Goal: Transaction & Acquisition: Register for event/course

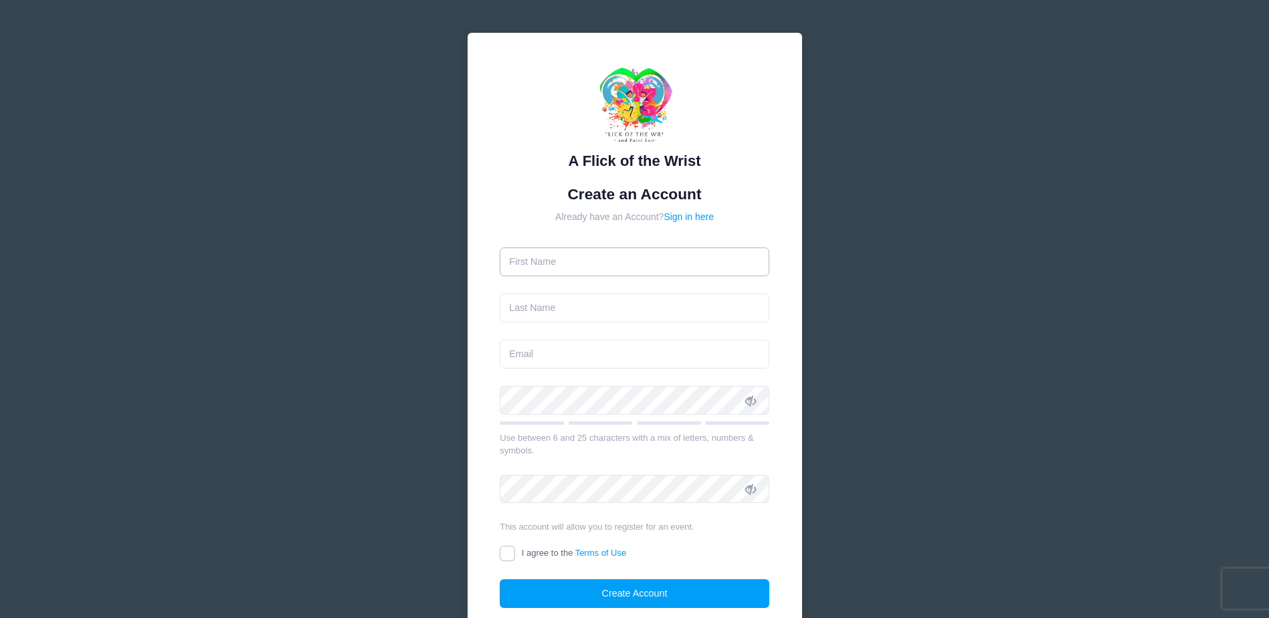
click at [605, 258] on input "text" at bounding box center [635, 261] width 270 height 29
type input "Jaclyn"
type input "Vincenzini"
type input "Jaclyn.Vincenzini@ironhillbrewery.com"
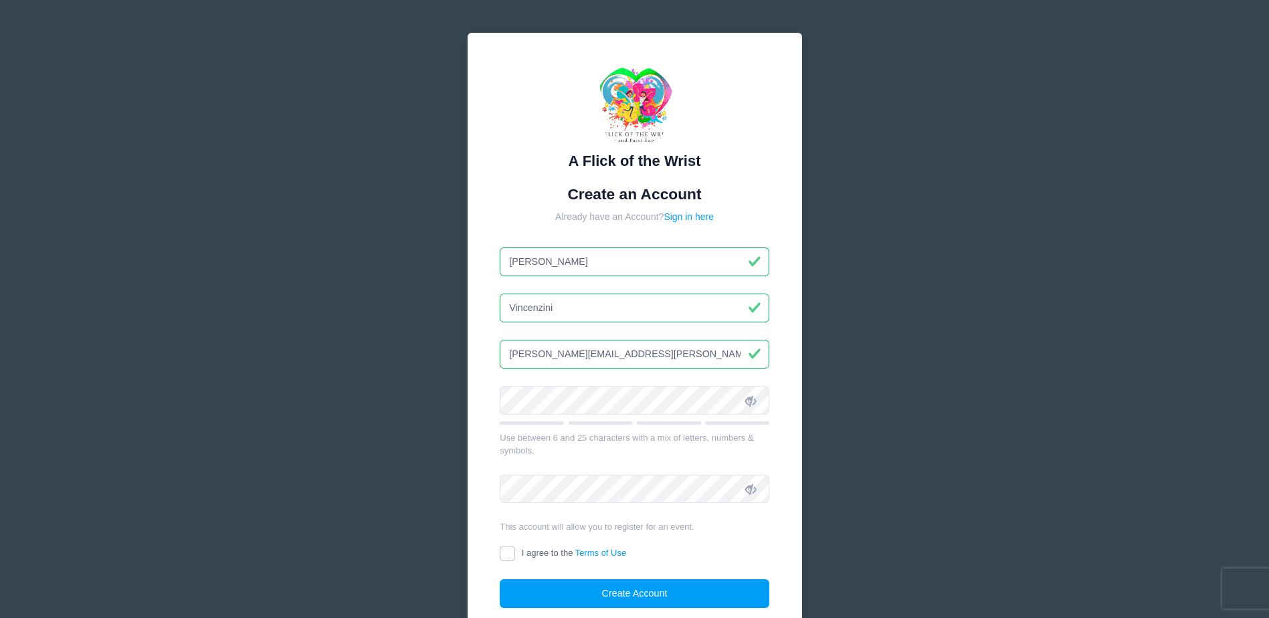
type input "jvincenzini"
click at [706, 357] on input "Jaclyn.Vincenzini@ironhillbrewery.com" at bounding box center [635, 354] width 270 height 29
drag, startPoint x: 706, startPoint y: 357, endPoint x: 499, endPoint y: 348, distance: 207.6
click at [493, 357] on div "A Flick of the Wrist Create an Account Already have an Account? Sign in here jv…" at bounding box center [635, 348] width 334 height 630
type input "Jaclynvin@gmail.com"
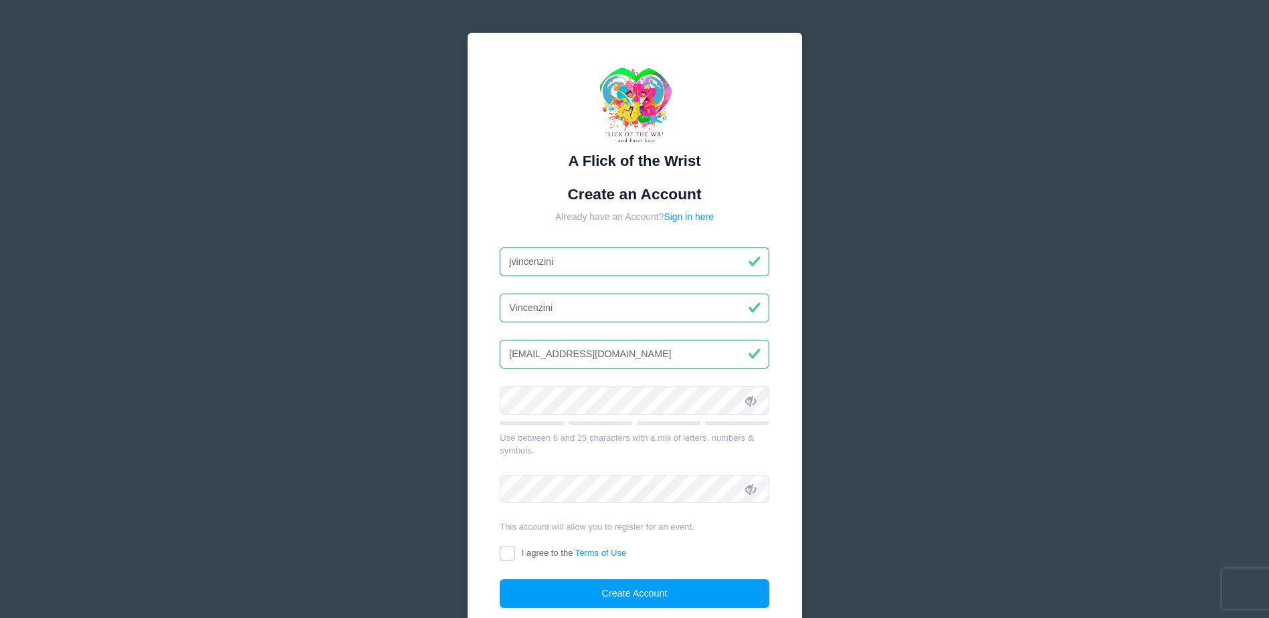
click at [449, 408] on div "A Flick of the Wrist Create an Account Already have an Account? Sign in here jv…" at bounding box center [635, 364] width 400 height 728
click at [753, 395] on icon at bounding box center [750, 400] width 11 height 11
click at [514, 559] on input "I agree to the Terms of Use" at bounding box center [507, 553] width 15 height 15
checkbox input "true"
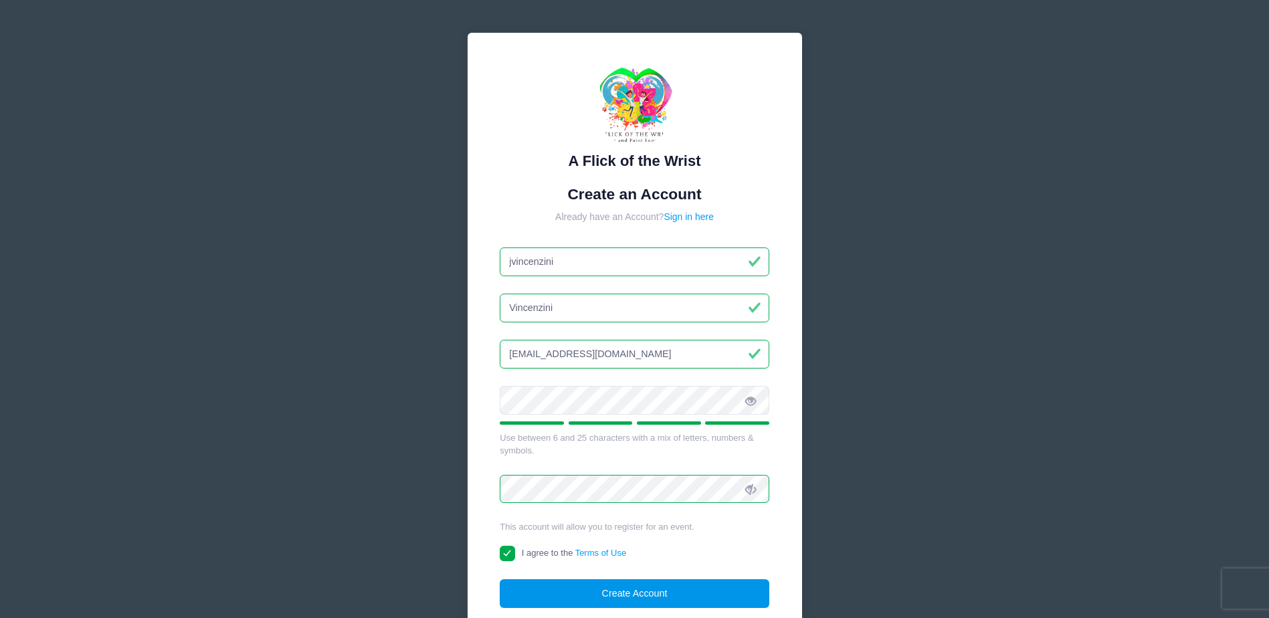
click at [609, 593] on button "Create Account" at bounding box center [635, 593] width 270 height 29
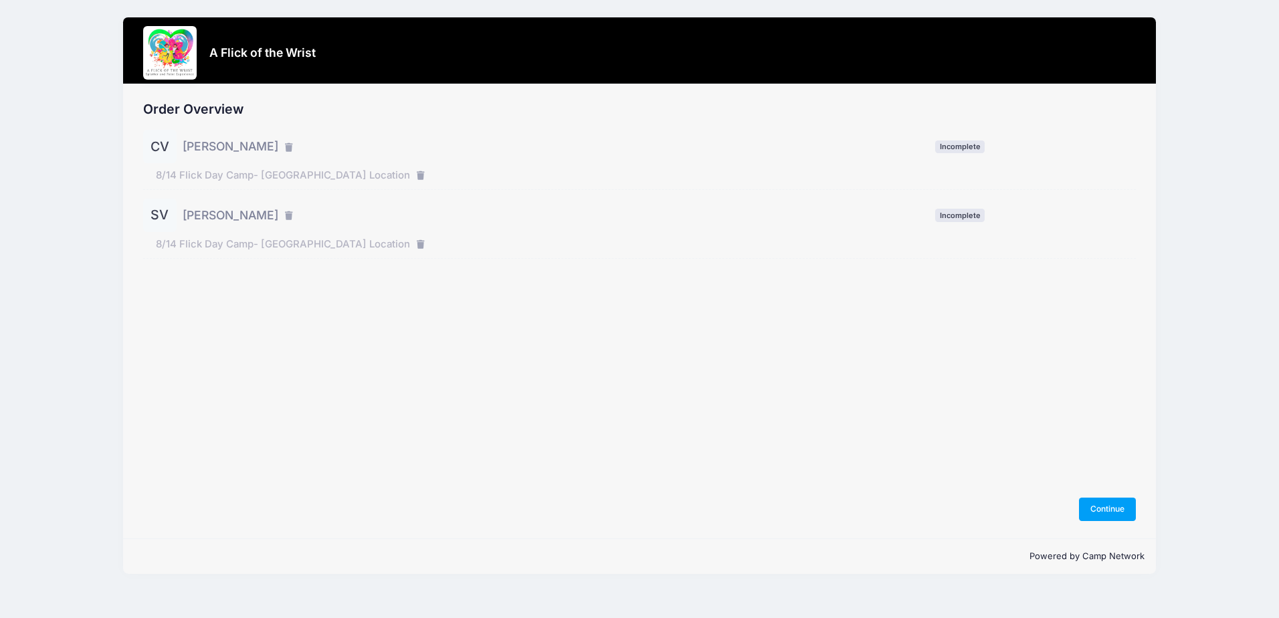
click at [286, 377] on div "Order Overview CV Charlotte Vincenzini Incomplete SV" at bounding box center [639, 311] width 1032 height 454
click at [965, 148] on span "Incomplete" at bounding box center [959, 146] width 49 height 13
click at [1106, 513] on button "Continue" at bounding box center [1108, 509] width 58 height 23
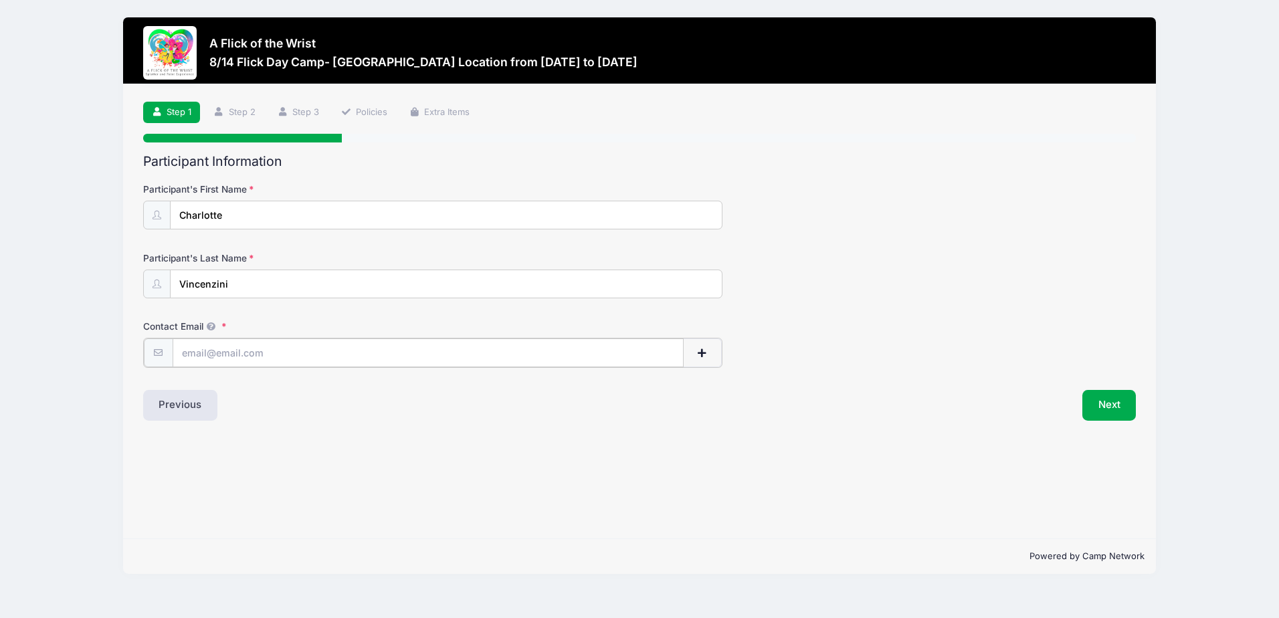
click at [217, 353] on input "Contact Email" at bounding box center [428, 352] width 511 height 29
type input "[EMAIL_ADDRESS][DOMAIN_NAME]"
click at [471, 443] on div "Step 1 /7 Step 1 Step 2 Step 3 Policies Extra Items Participant Information Par…" at bounding box center [639, 311] width 1032 height 454
click at [1107, 410] on button "Next" at bounding box center [1109, 404] width 54 height 31
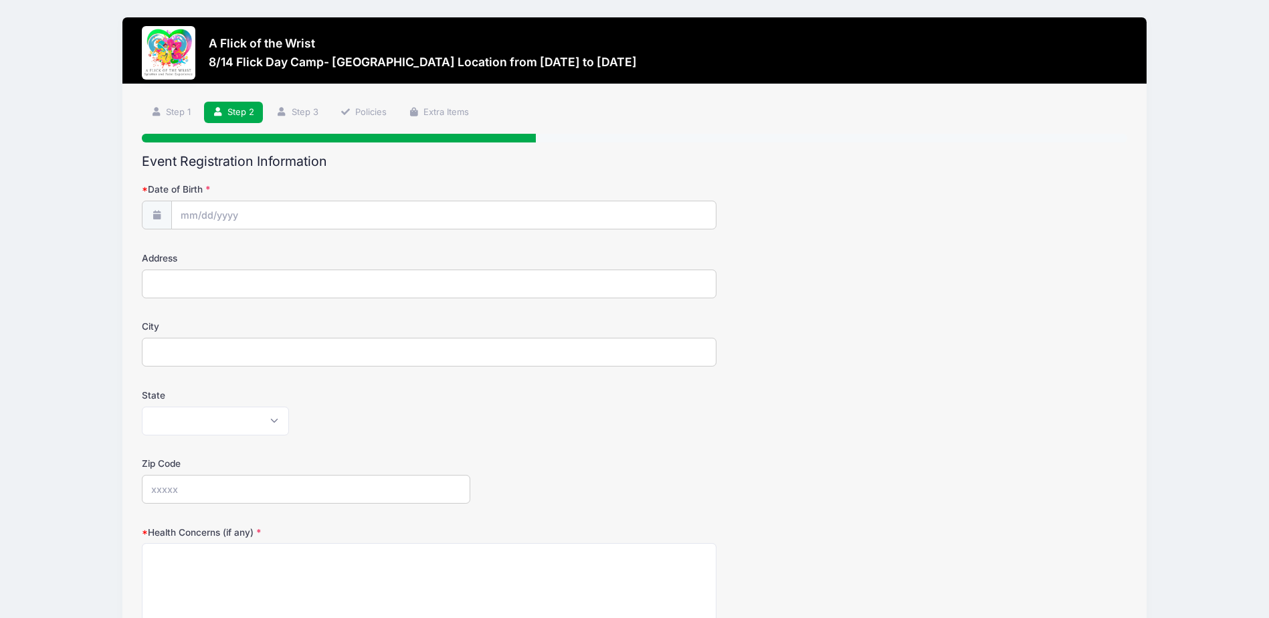
click at [167, 214] on span at bounding box center [156, 215] width 29 height 29
click at [203, 214] on input "Date of Birth" at bounding box center [444, 215] width 544 height 29
click at [290, 250] on input "2025" at bounding box center [297, 251] width 43 height 20
type input "2016"
click at [270, 326] on span "10" at bounding box center [265, 326] width 24 height 24
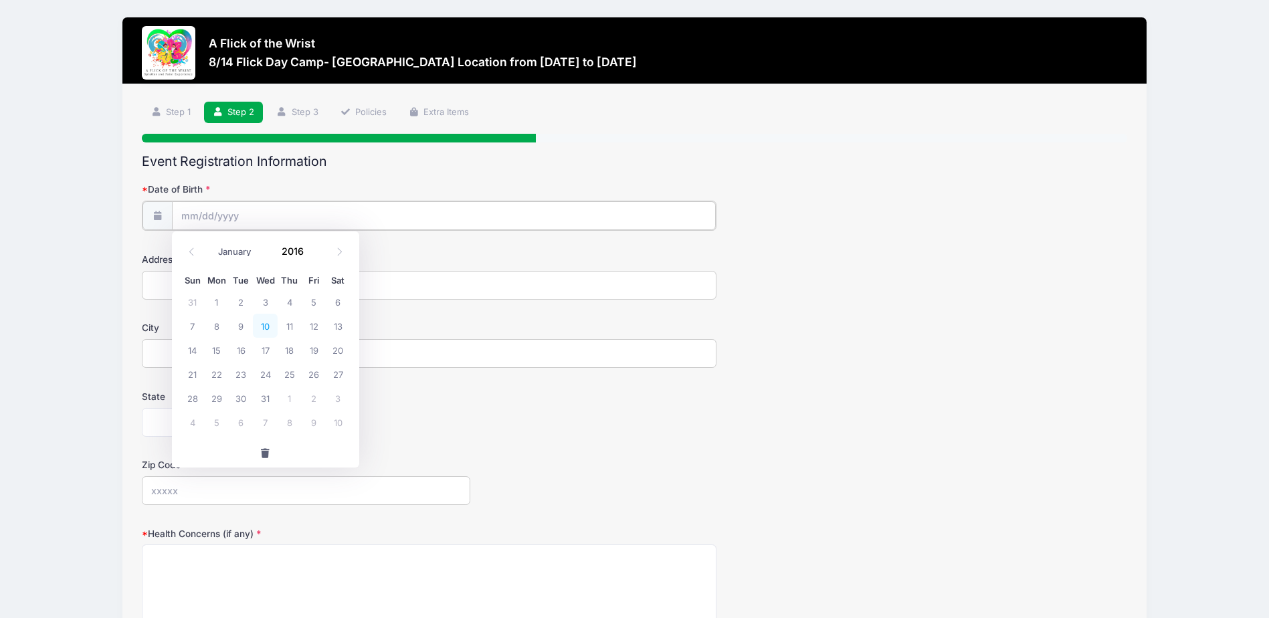
type input "08/10/2016"
click at [161, 284] on input "Address" at bounding box center [429, 284] width 575 height 29
type input "20 Chanticleer Drive"
type input "Glenmoore"
select select "PA"
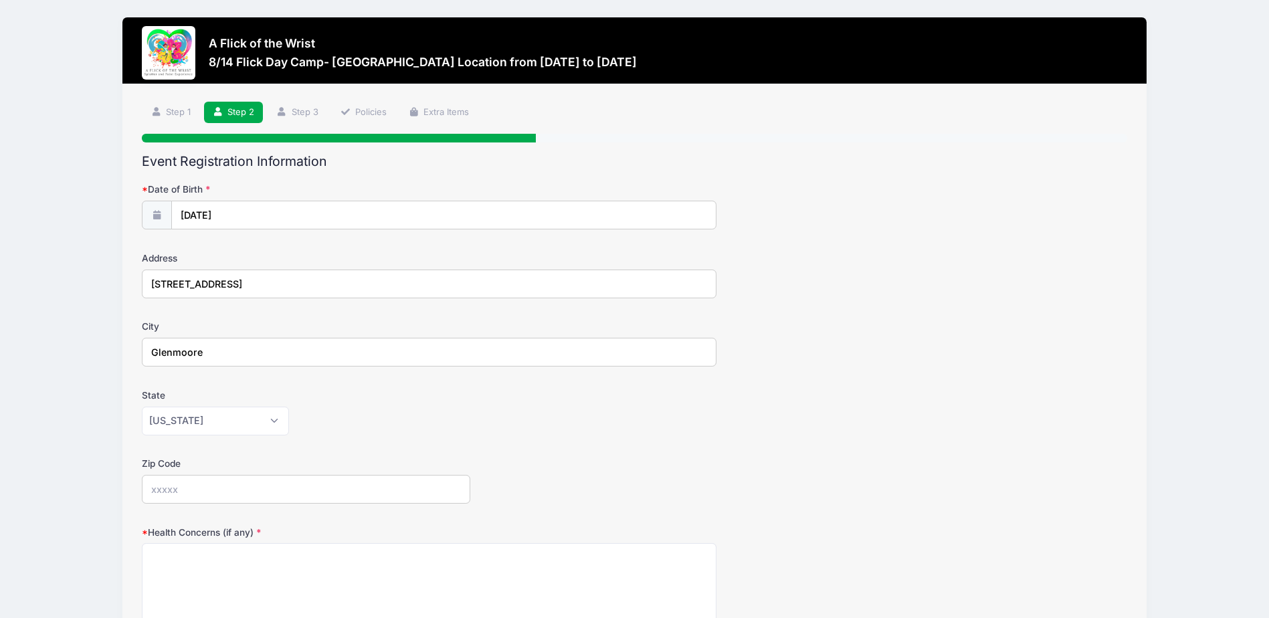
type input "19343"
type input "Jaclynvin@gmail.com"
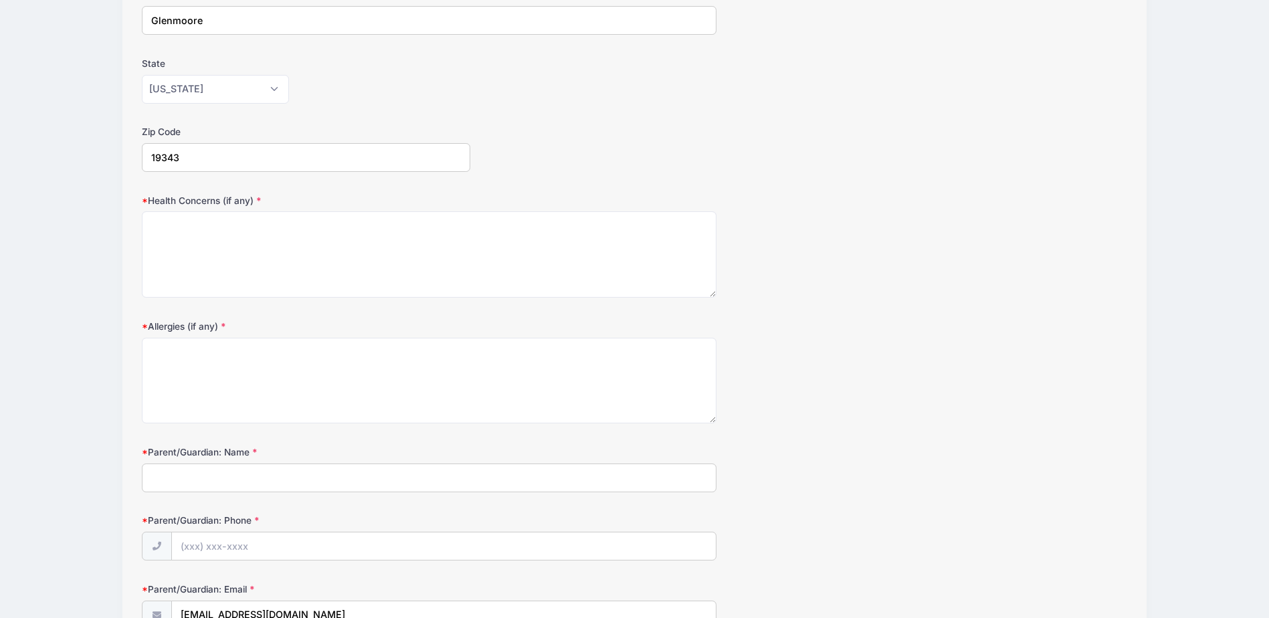
scroll to position [334, 0]
click at [201, 233] on textarea "Health Concerns (if any)" at bounding box center [429, 252] width 575 height 86
type textarea "None"
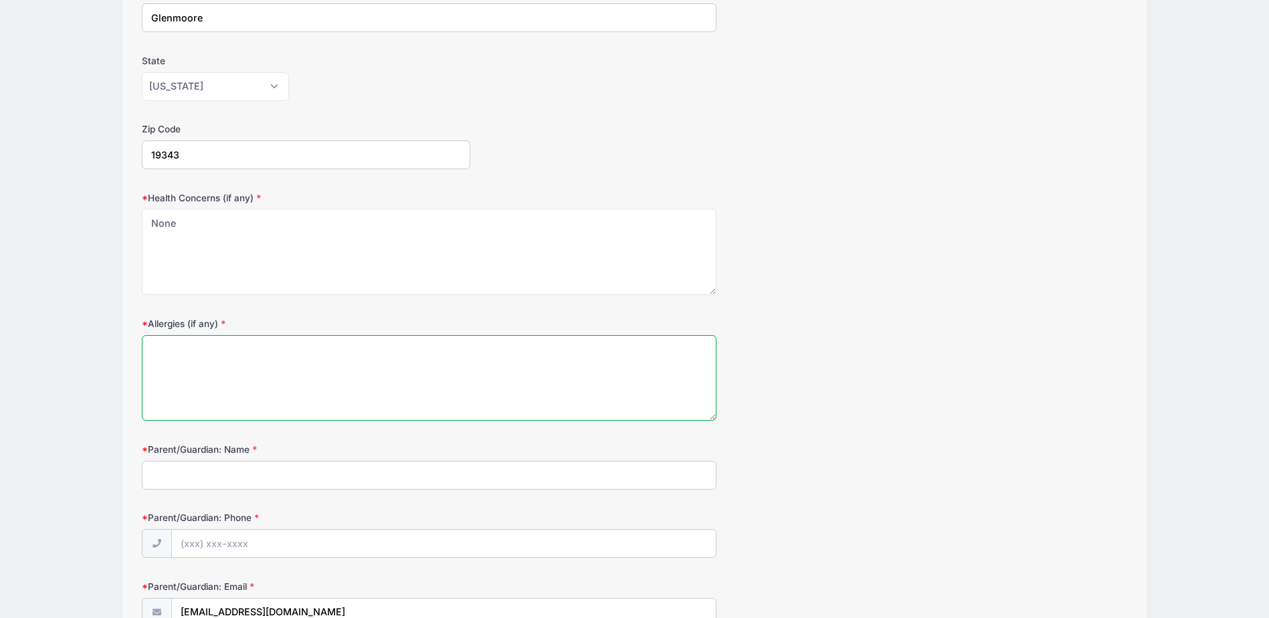
drag, startPoint x: 179, startPoint y: 359, endPoint x: 184, endPoint y: 354, distance: 7.1
click at [179, 359] on textarea "Allergies (if any)" at bounding box center [429, 378] width 575 height 86
type textarea "None"
click at [204, 465] on input "Parent/Guardian: Name" at bounding box center [429, 475] width 575 height 29
type input "Jackie Vincenzini"
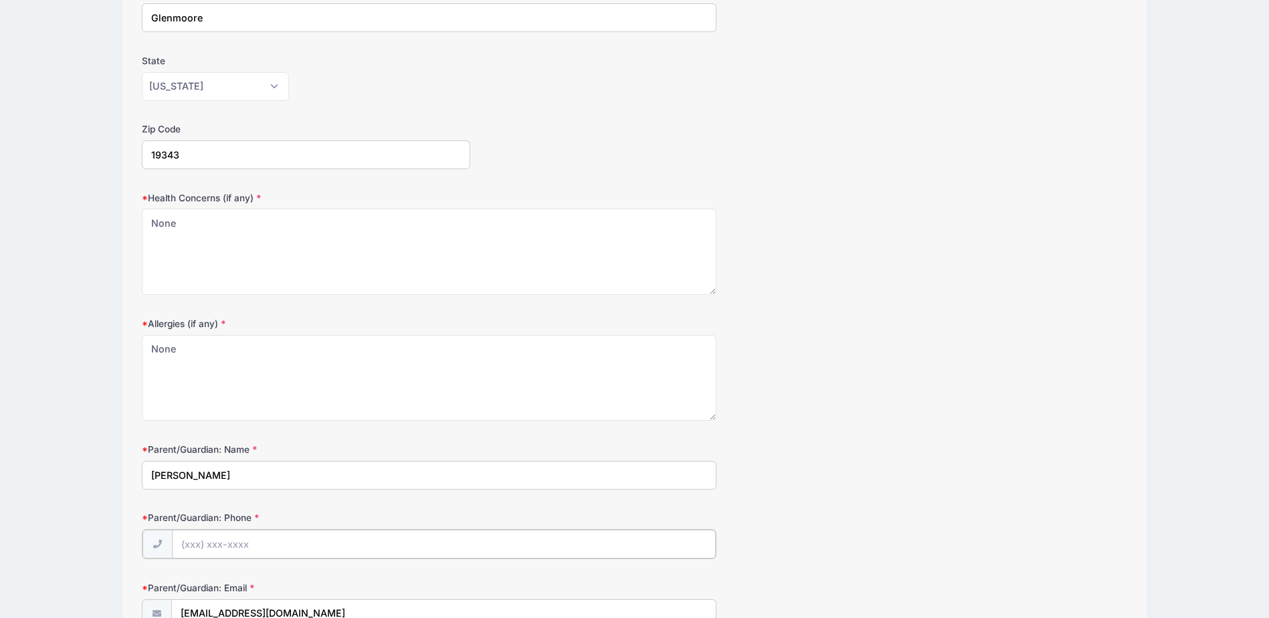
click at [208, 540] on input "Parent/Guardian: Phone" at bounding box center [444, 544] width 544 height 29
type input "(610) 585-9193"
click at [106, 512] on div "A Flick of the Wrist 8/14 Flick Day Camp- MALVERN Location from 08/14 to 08/14/…" at bounding box center [634, 413] width 1229 height 1495
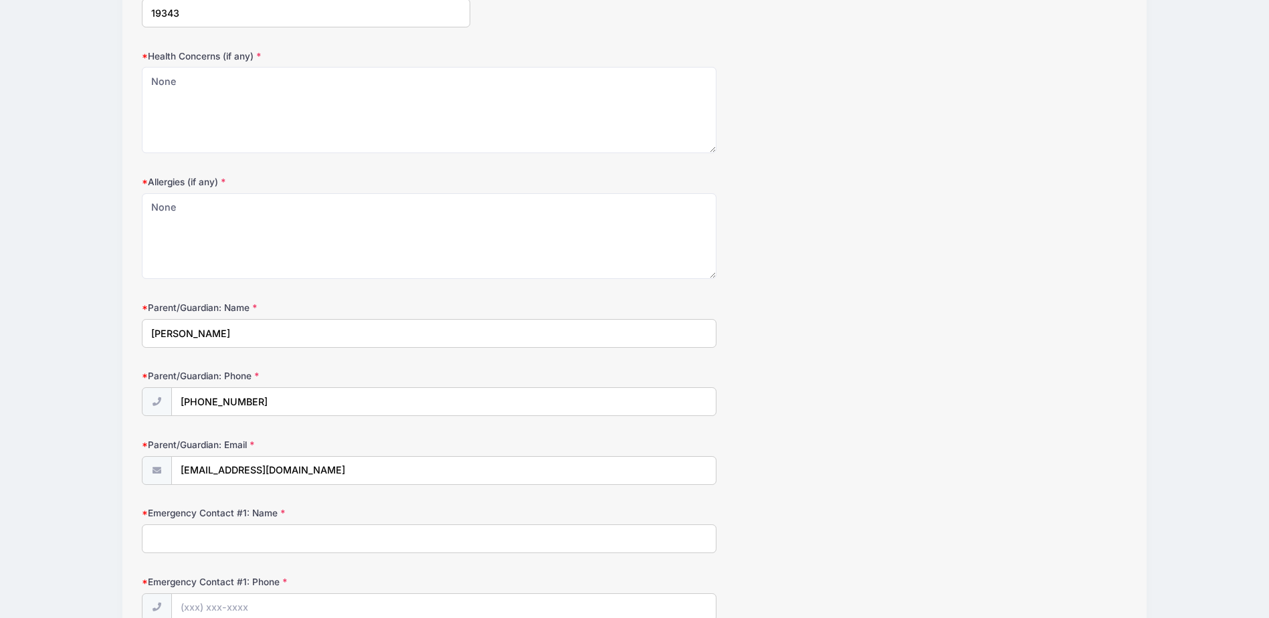
scroll to position [669, 0]
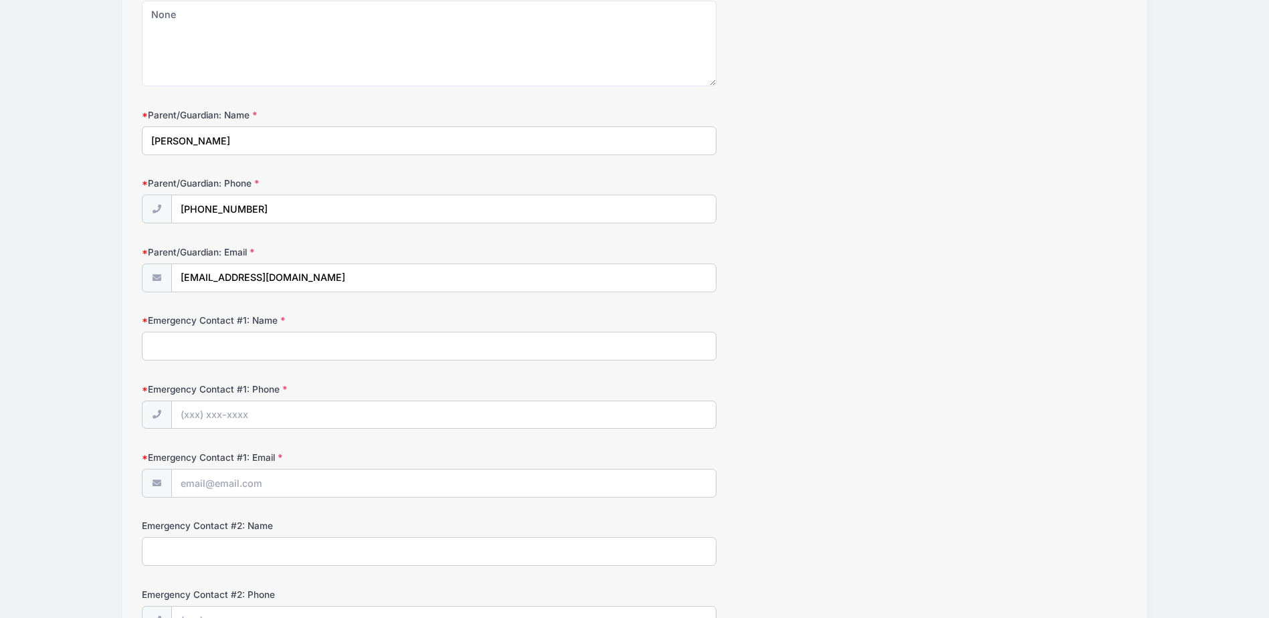
click at [215, 354] on input "Emergency Contact #1: Name" at bounding box center [429, 346] width 575 height 29
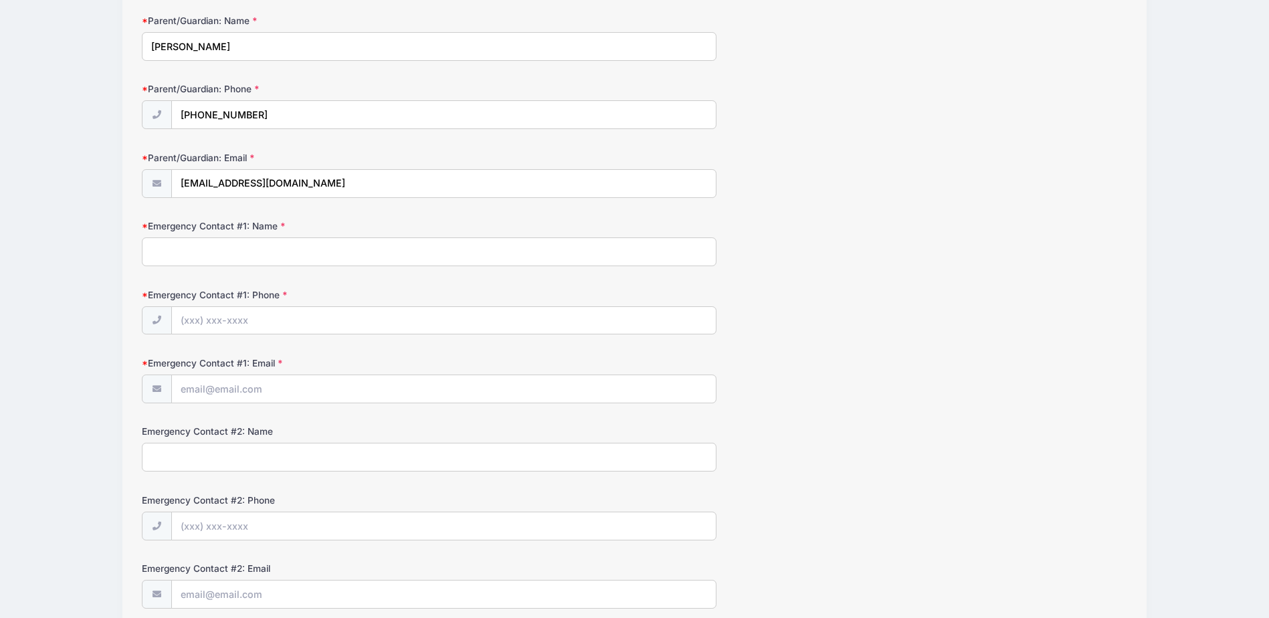
scroll to position [803, 0]
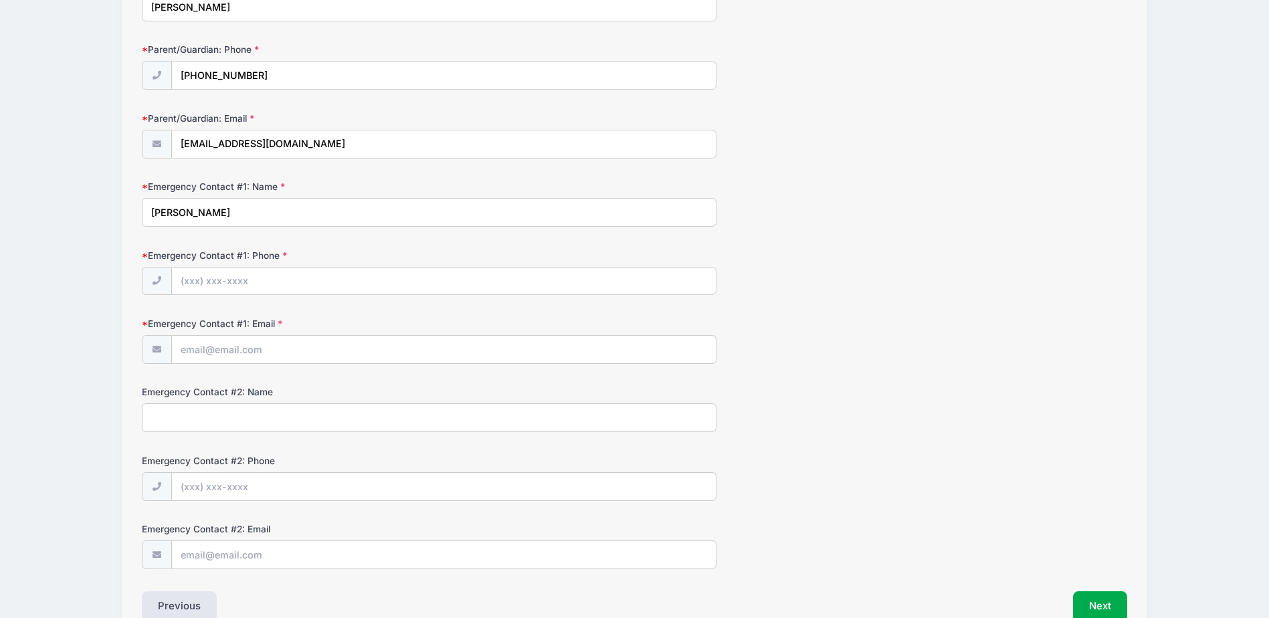
type input "Mario Vincenzini"
type input "(610) 716-7061"
click at [208, 356] on input "Emergency Contact #1: Email" at bounding box center [444, 350] width 544 height 29
type input "Jaclynvin@gmail.com"
type input "(610) 585-9193"
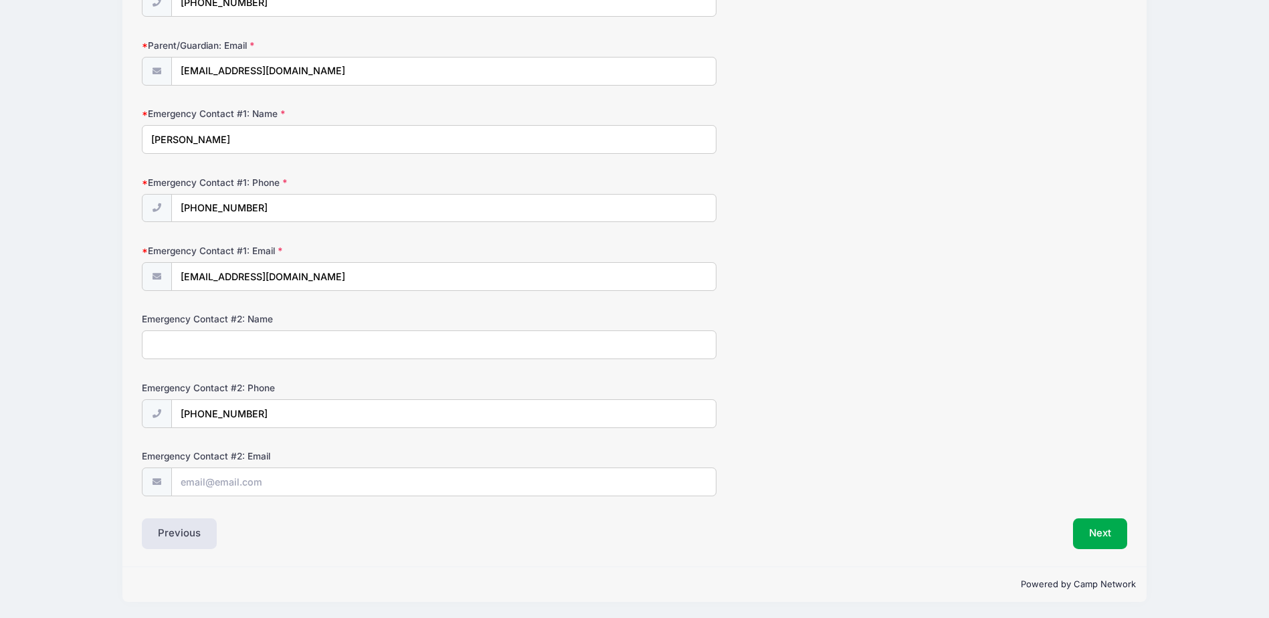
scroll to position [877, 0]
drag, startPoint x: 280, startPoint y: 407, endPoint x: 49, endPoint y: 420, distance: 231.8
click at [1108, 532] on button "Next" at bounding box center [1100, 532] width 54 height 31
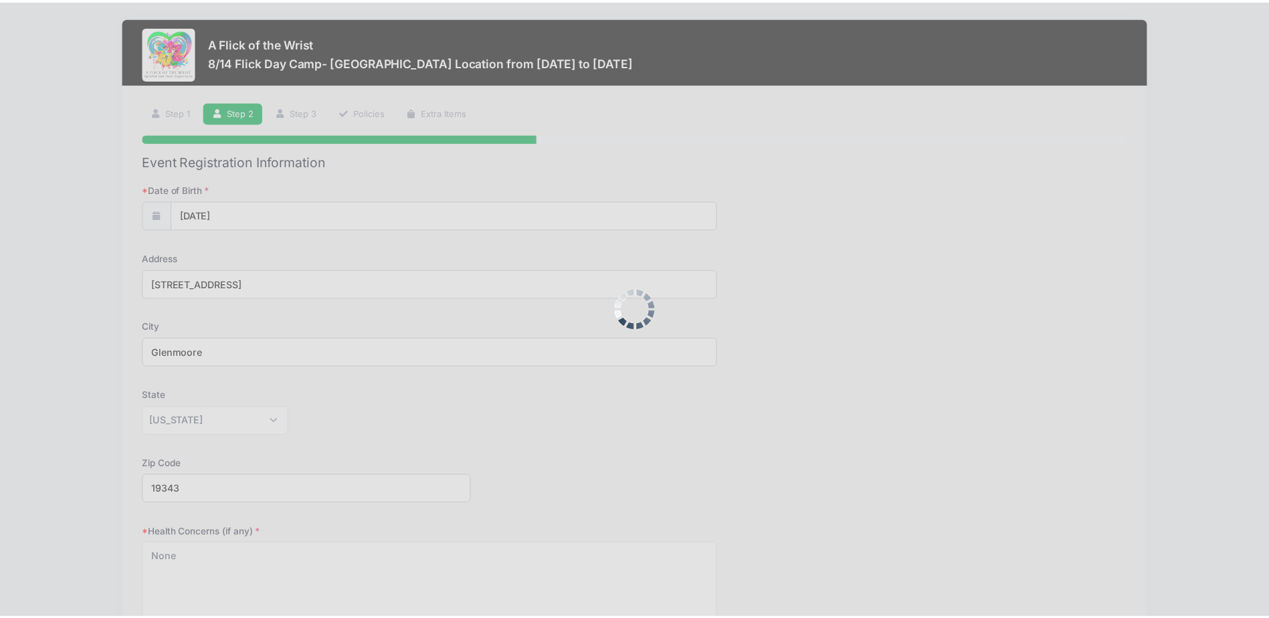
scroll to position [0, 0]
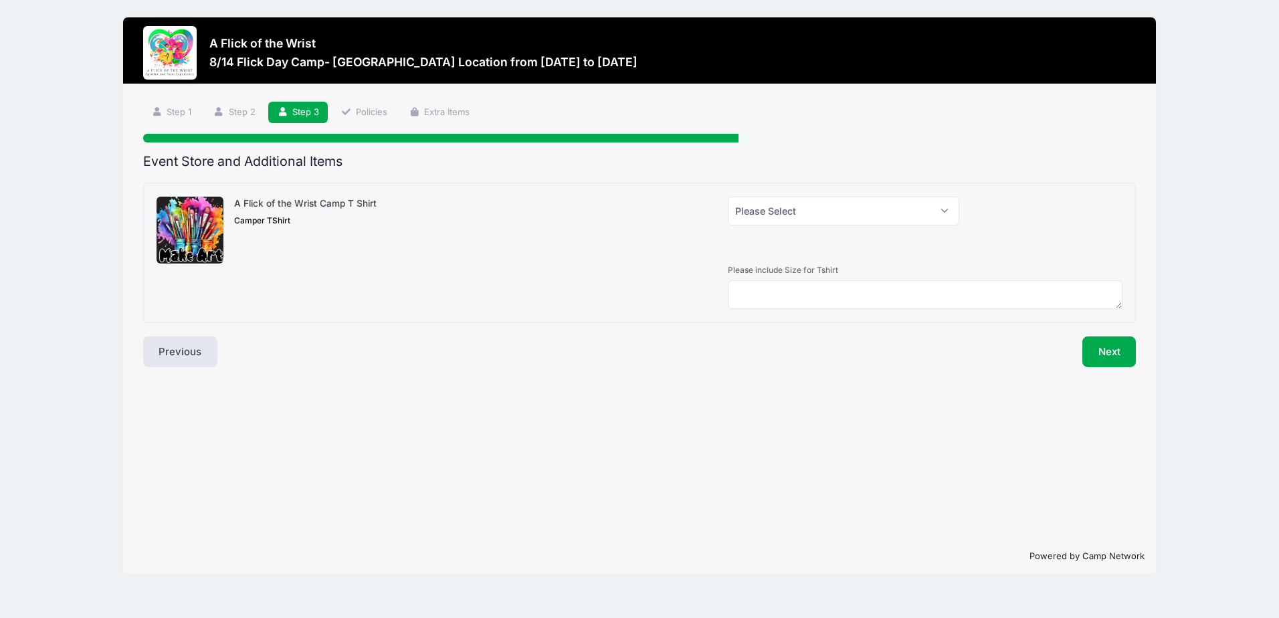
click at [969, 212] on div at bounding box center [1047, 230] width 163 height 67
click at [948, 215] on select "Please Select Yes (+$28.00) No" at bounding box center [843, 211] width 231 height 29
select select "0"
click at [728, 197] on select "Please Select Yes (+$28.00) No" at bounding box center [843, 211] width 231 height 29
click at [1118, 352] on button "Next" at bounding box center [1109, 351] width 54 height 31
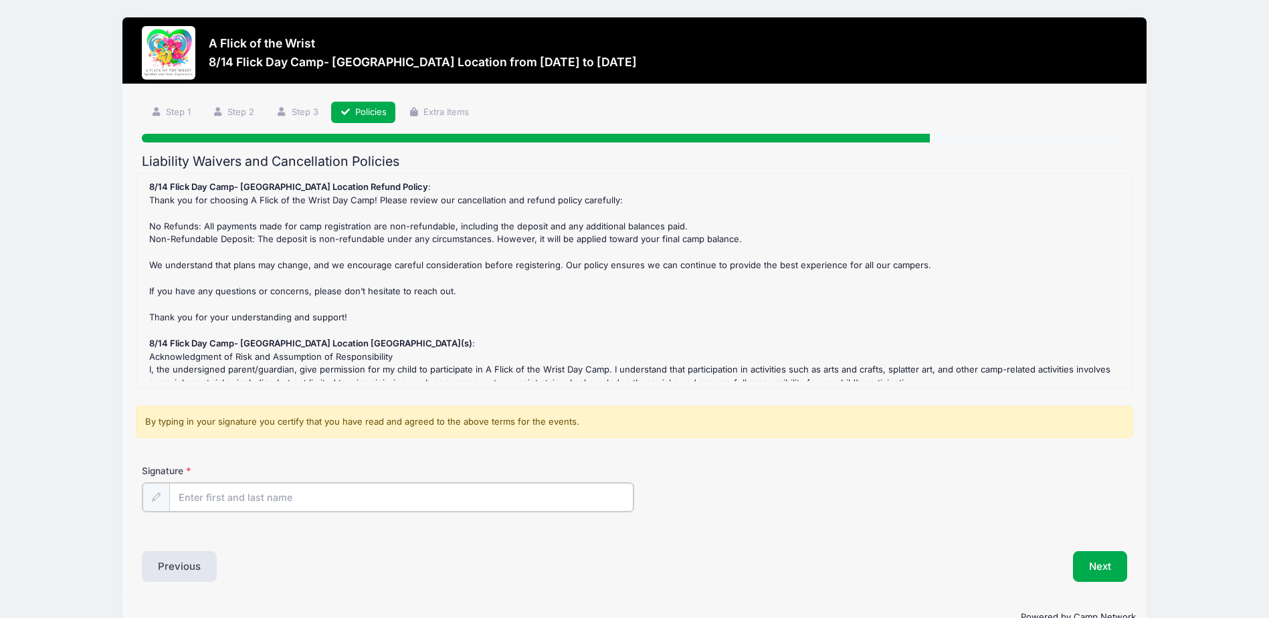
click at [209, 497] on input "Signature" at bounding box center [401, 497] width 464 height 29
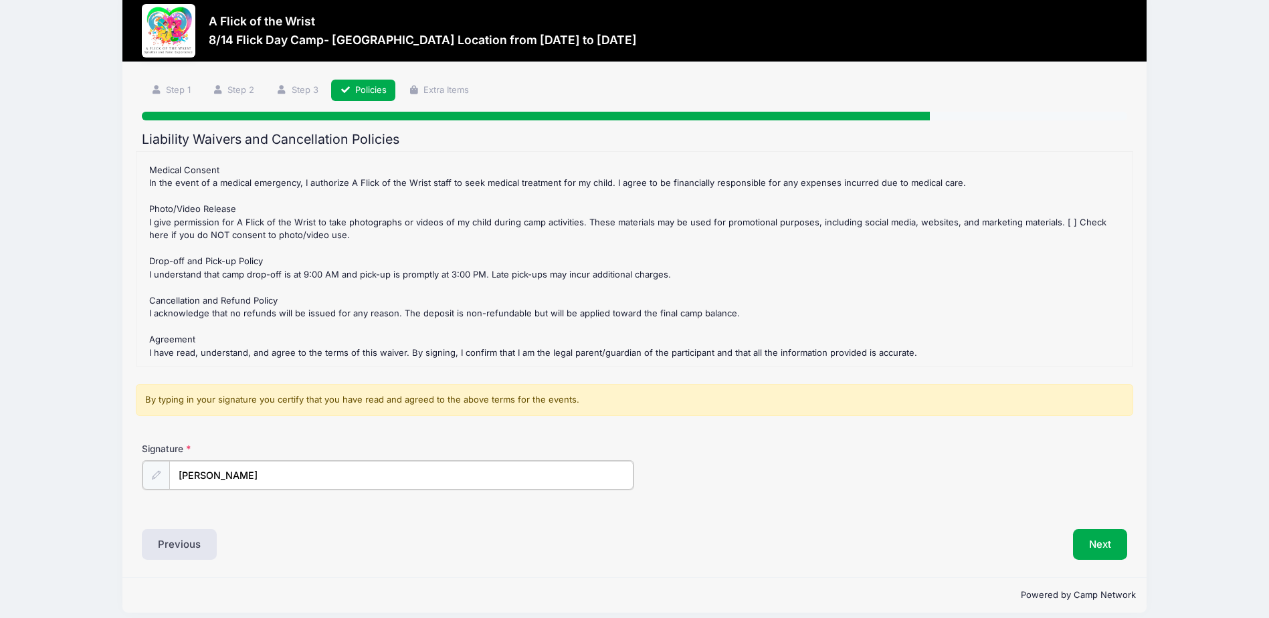
scroll to position [34, 0]
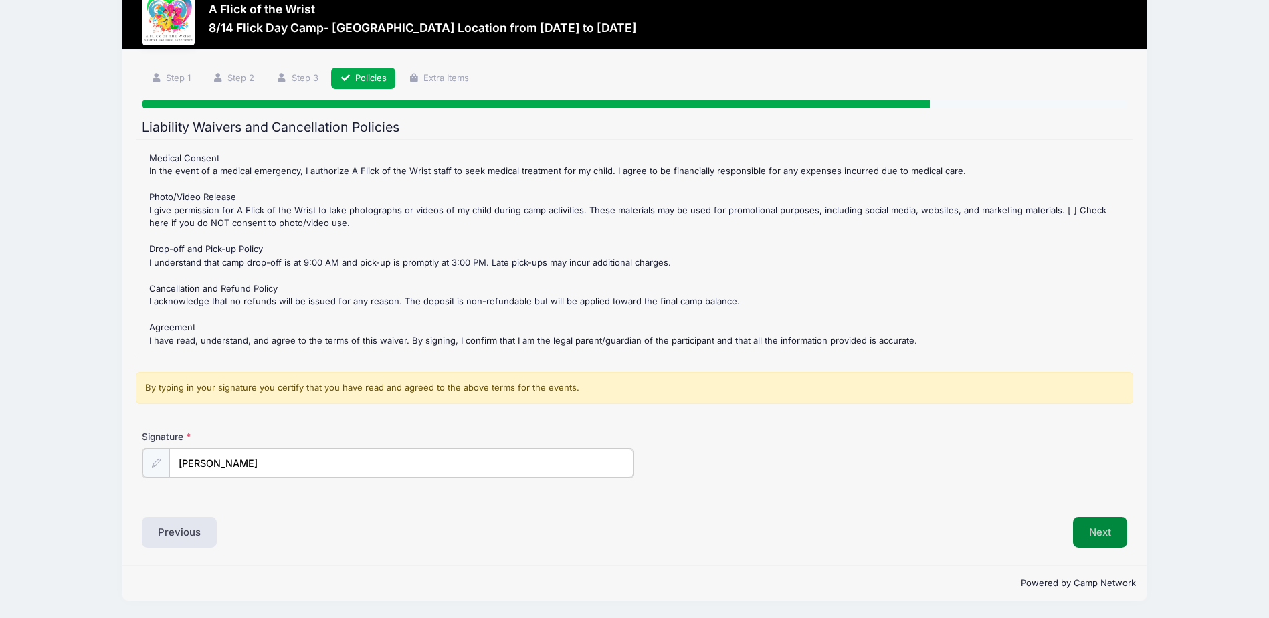
type input "Jaclyn Vincenzini"
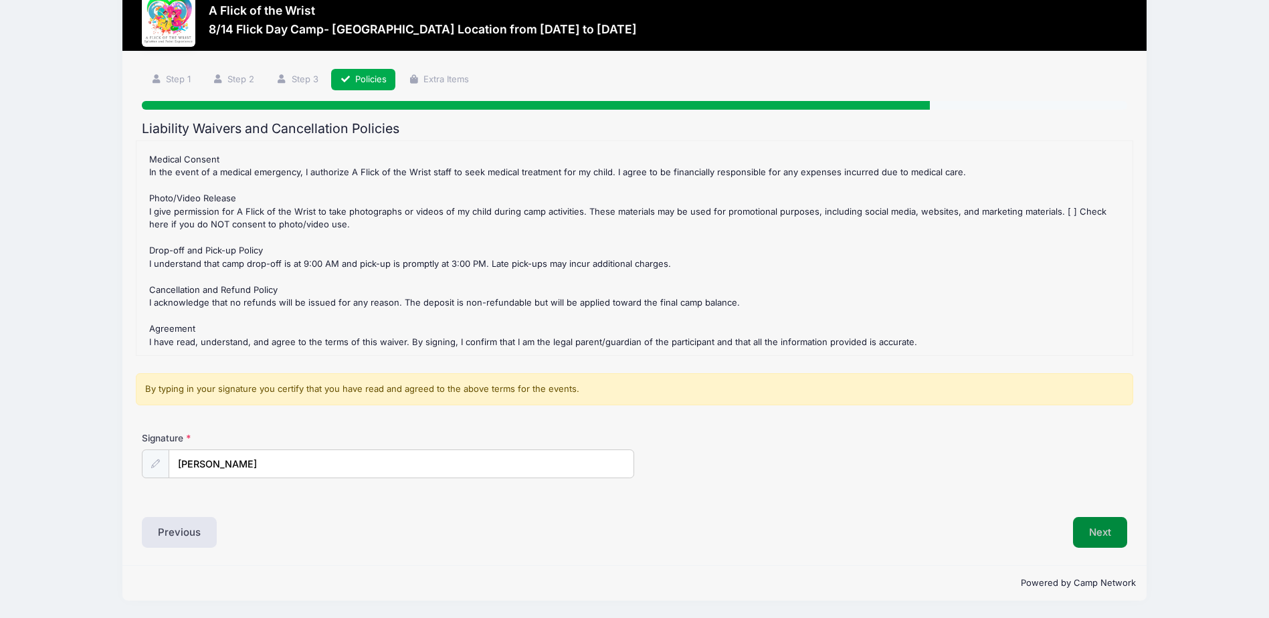
click at [1105, 529] on button "Next" at bounding box center [1100, 532] width 54 height 31
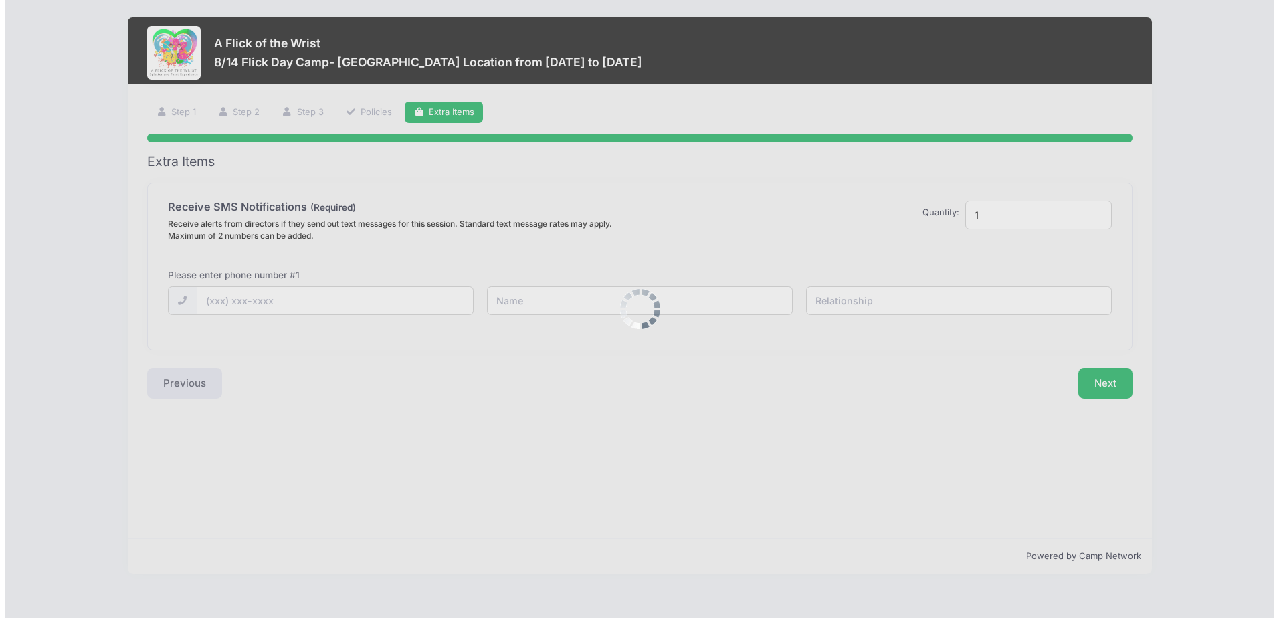
scroll to position [0, 0]
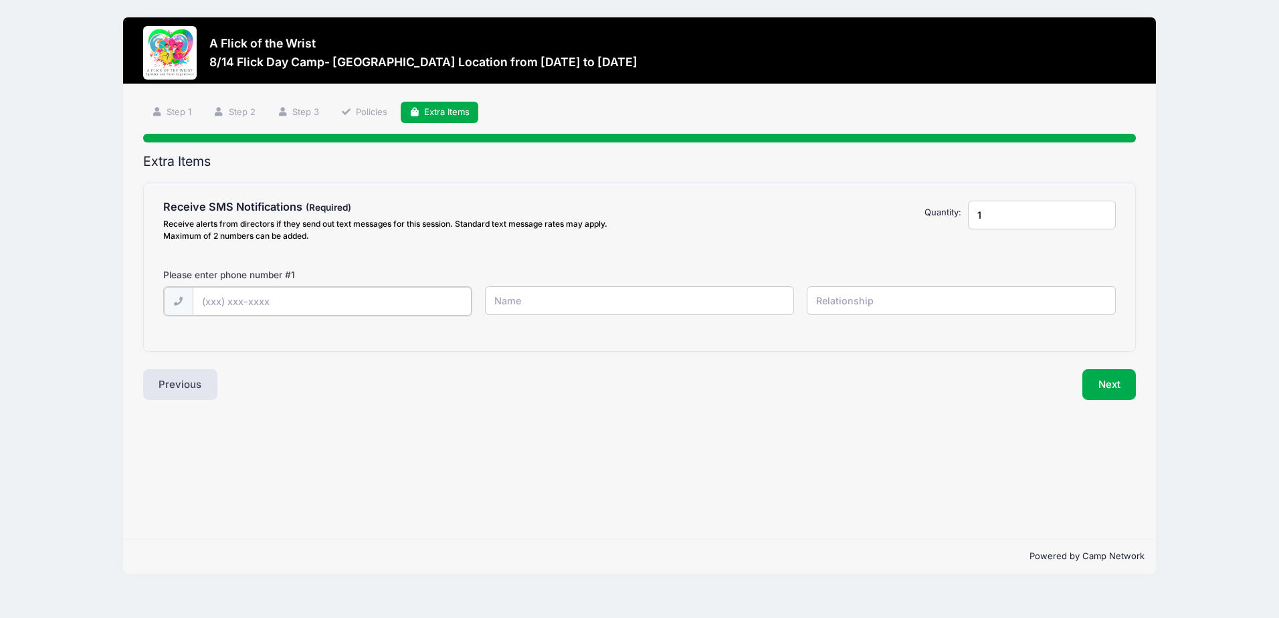
click at [0, 0] on input "text" at bounding box center [0, 0] width 0 height 0
type input "(610) 585-9193"
click at [0, 0] on input "text" at bounding box center [0, 0] width 0 height 0
type input "Jackie"
type input "Mom"
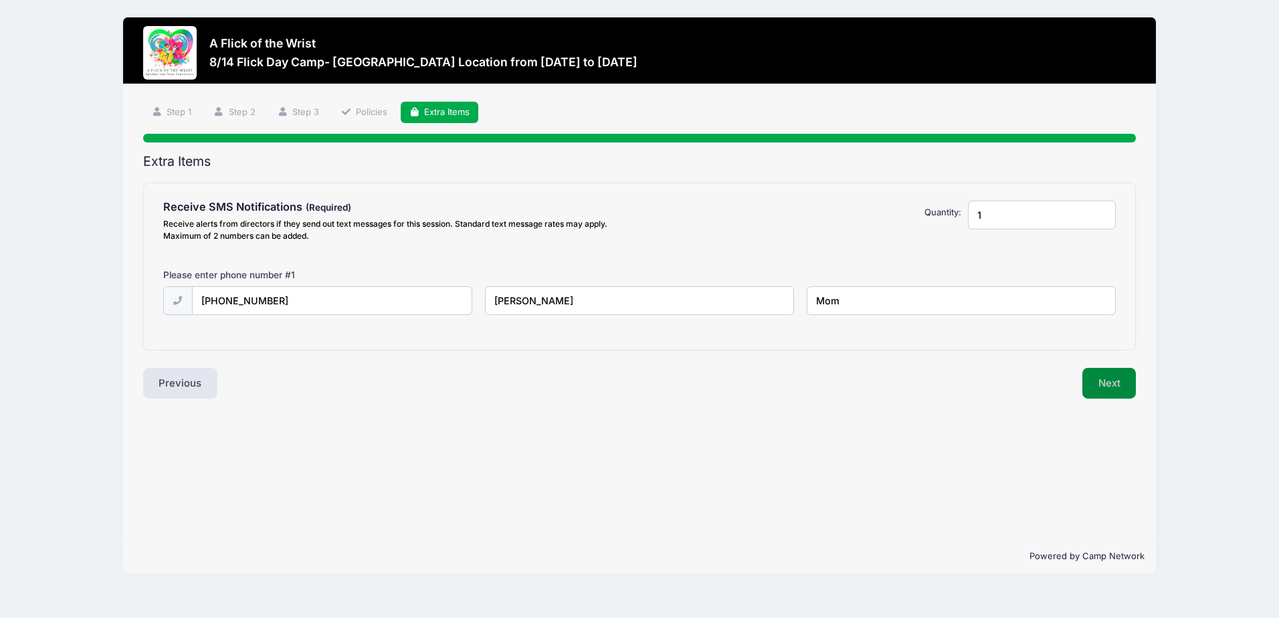
click at [1096, 381] on button "Next" at bounding box center [1109, 383] width 54 height 31
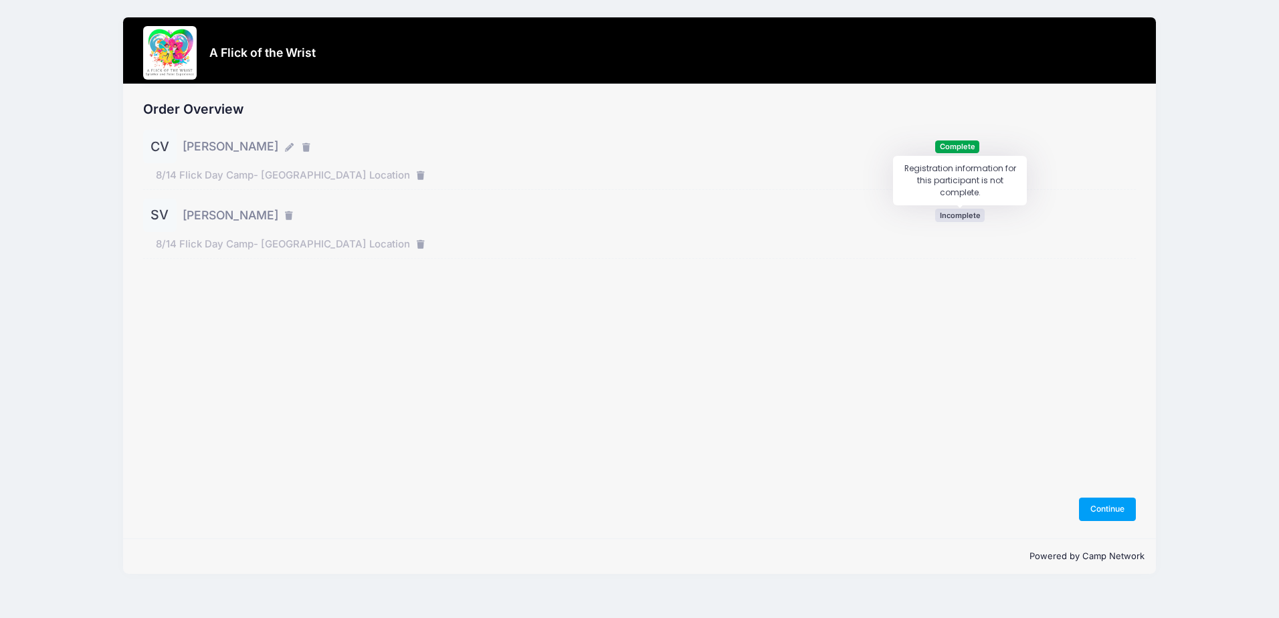
click at [977, 215] on span "Incomplete" at bounding box center [959, 215] width 49 height 13
click at [1102, 496] on div "Order Overview CV [PERSON_NAME] Complete SV" at bounding box center [639, 311] width 1032 height 454
click at [1102, 500] on button "Continue" at bounding box center [1108, 509] width 58 height 23
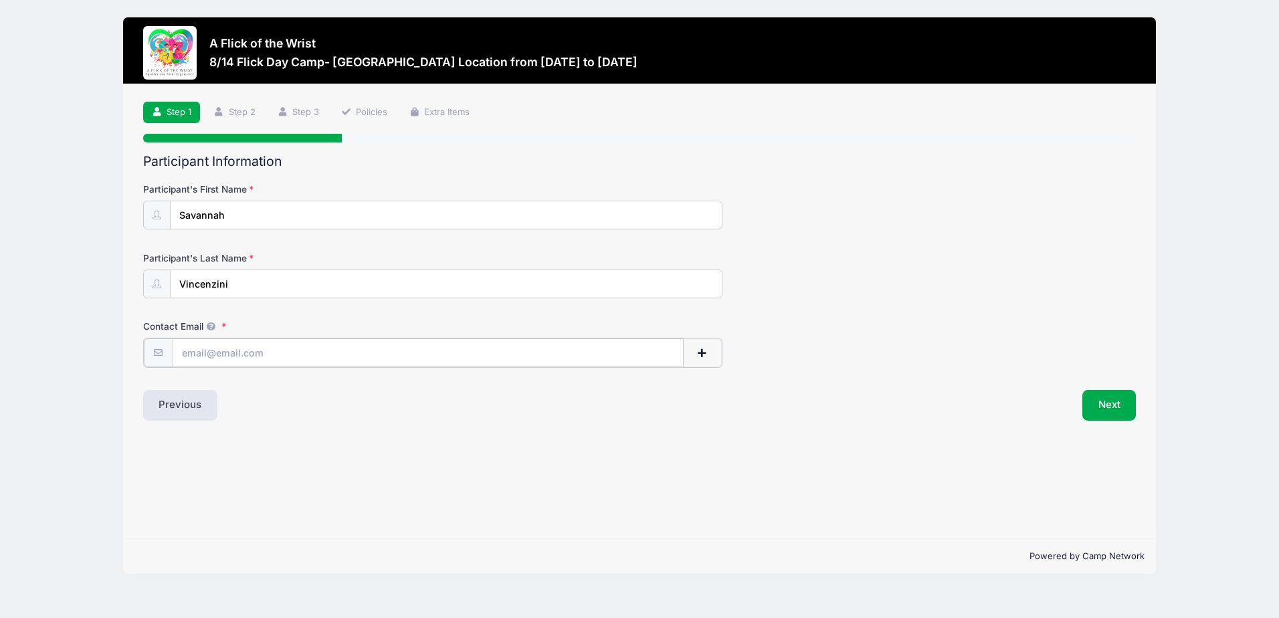
click at [409, 354] on input "Contact Email" at bounding box center [428, 352] width 511 height 29
type input "[EMAIL_ADDRESS][DOMAIN_NAME]"
click at [1101, 403] on button "Next" at bounding box center [1109, 404] width 54 height 31
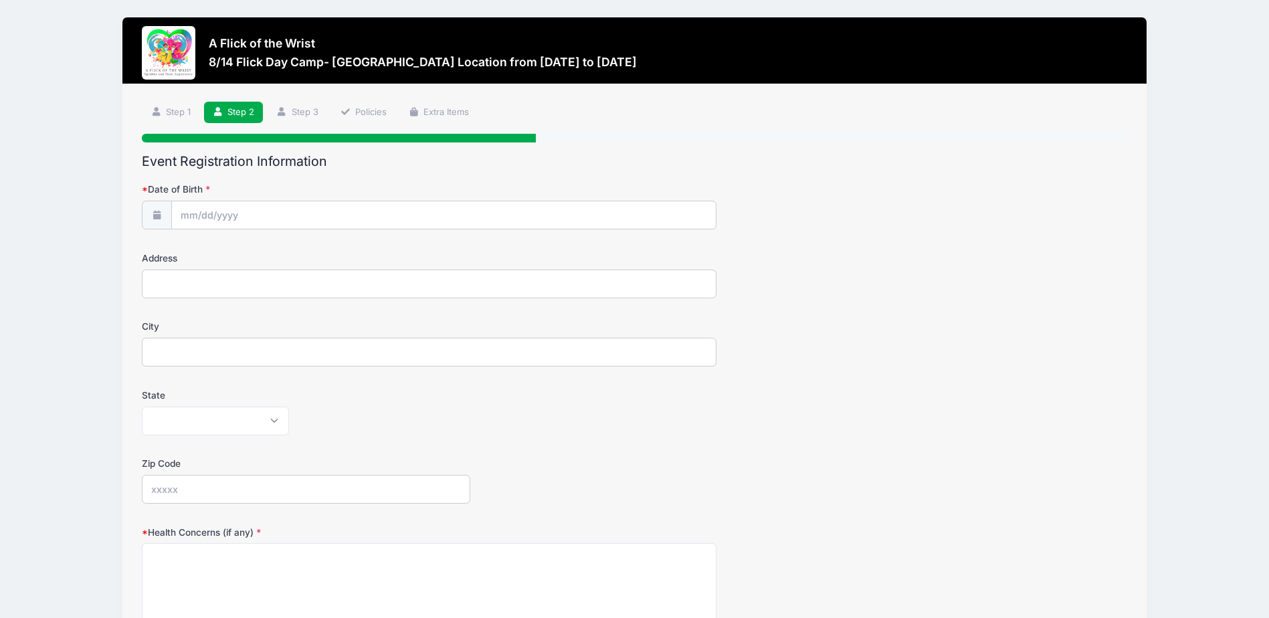
click at [180, 188] on label "Date of Birth" at bounding box center [306, 189] width 328 height 13
click at [180, 201] on input "Date of Birth" at bounding box center [444, 215] width 544 height 29
click at [287, 249] on input "2025" at bounding box center [297, 251] width 43 height 20
click at [312, 247] on span at bounding box center [314, 246] width 9 height 10
click at [298, 255] on input "2026" at bounding box center [297, 251] width 43 height 20
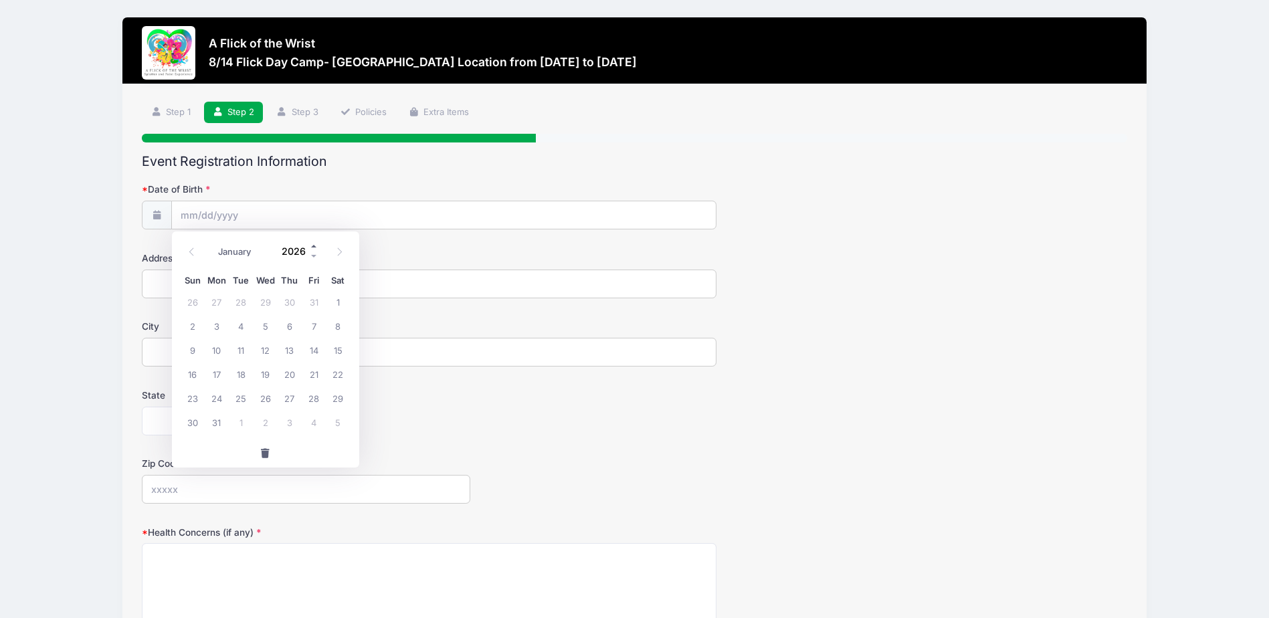
click at [314, 247] on span at bounding box center [314, 246] width 9 height 10
click at [300, 249] on input "2027" at bounding box center [297, 251] width 43 height 20
type input "2018"
click at [228, 253] on select "January February March April May June July August September October November De…" at bounding box center [242, 251] width 60 height 17
select select "5"
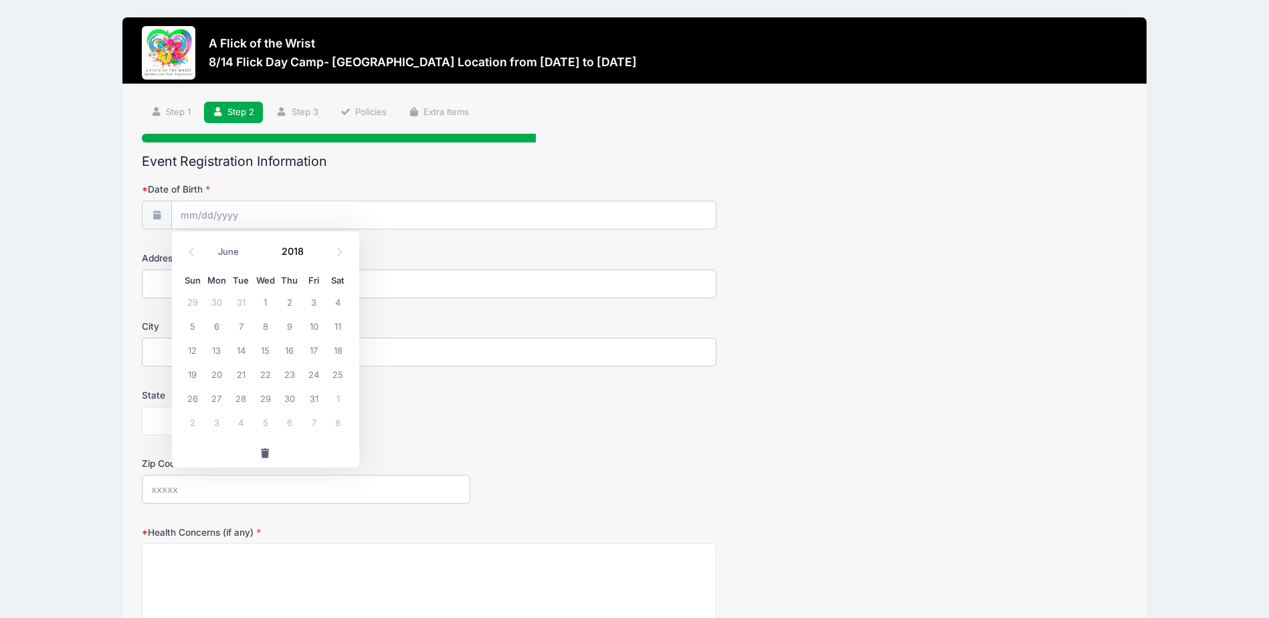
click at [212, 243] on select "January February March April May June July August September October November De…" at bounding box center [242, 251] width 60 height 17
click at [263, 375] on span "20" at bounding box center [265, 374] width 24 height 24
type input "06/20/2018"
click at [167, 282] on input "Address" at bounding box center [429, 284] width 575 height 29
type input "20 Chanticleer Drive"
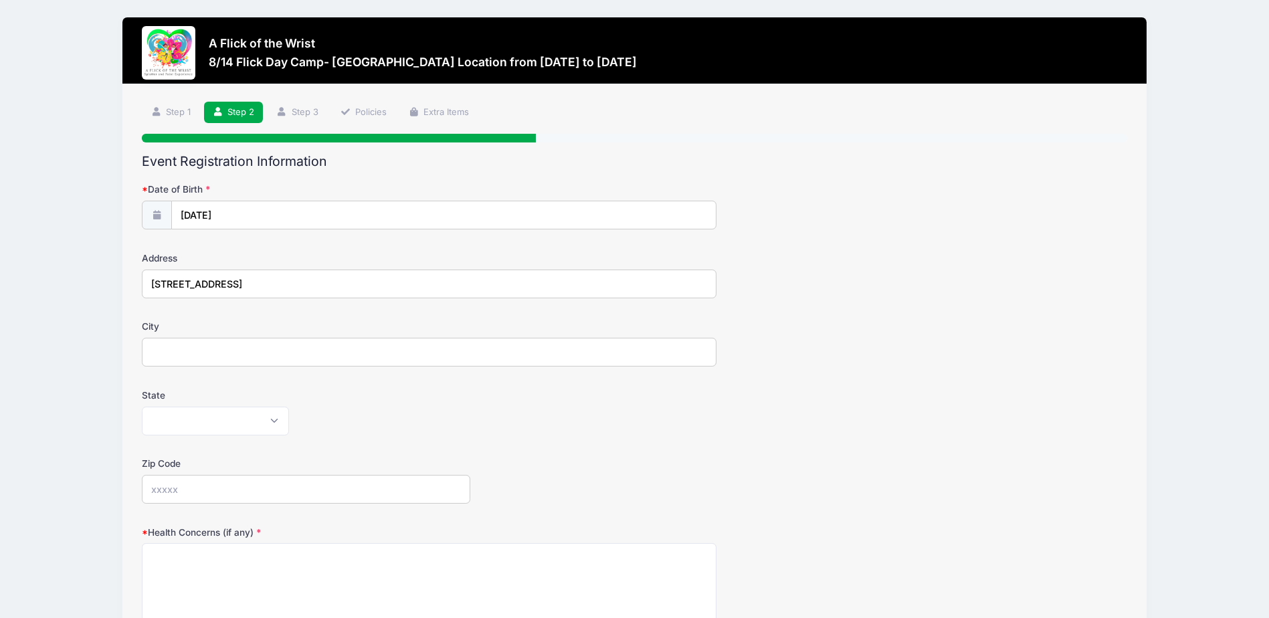
type input "Glenmoore"
select select "PA"
type input "19343"
type input "Jackie Vincenzini"
type input "(610) 585-9193"
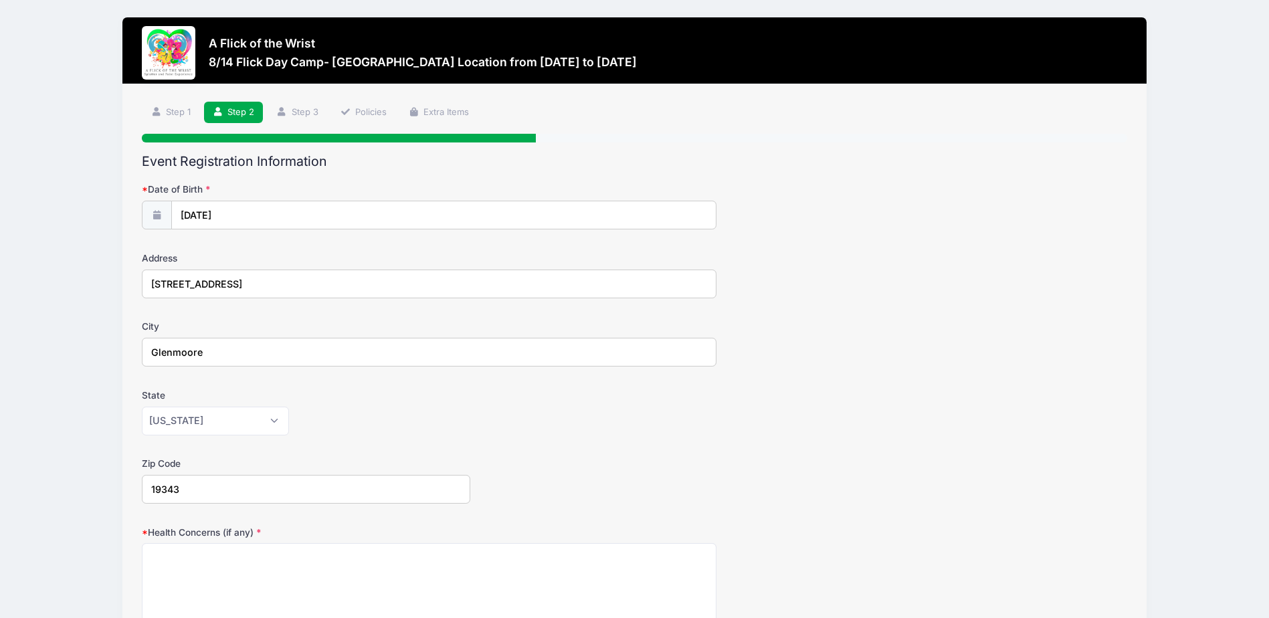
type input "Jaclynvin@gmail.com"
type input "Mario Vincenzini"
type input "Jaclynvin@gmail.com"
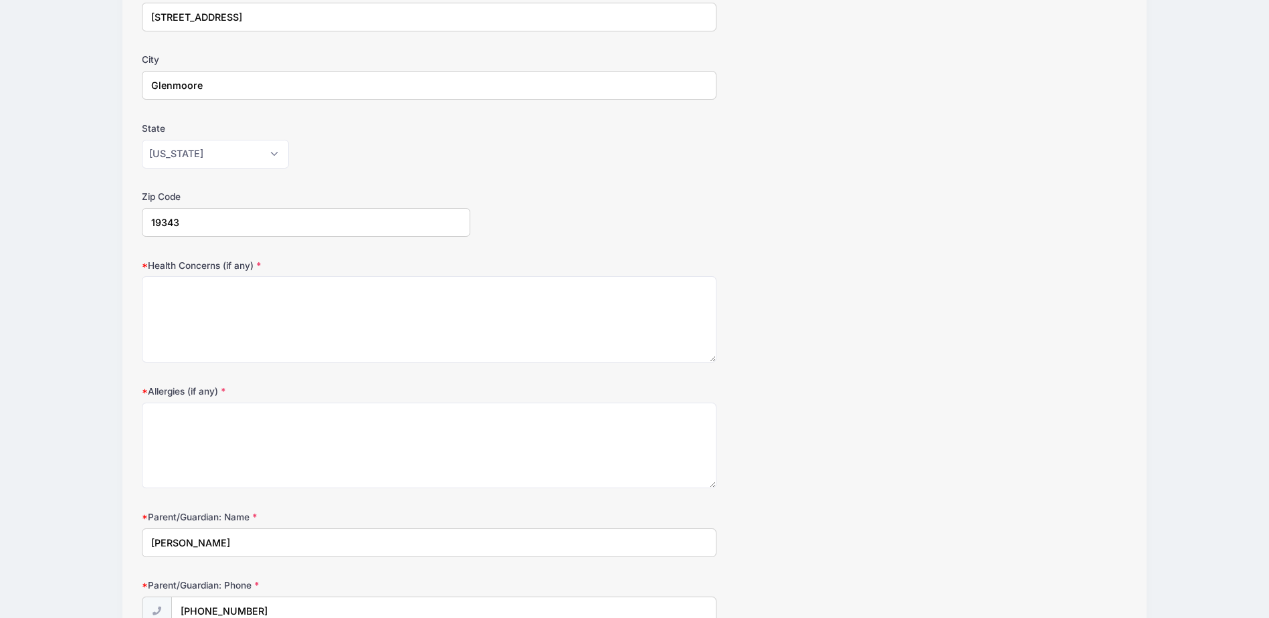
scroll to position [268, 0]
click at [180, 314] on textarea "Health Concerns (if any)" at bounding box center [429, 319] width 575 height 86
type textarea "None"
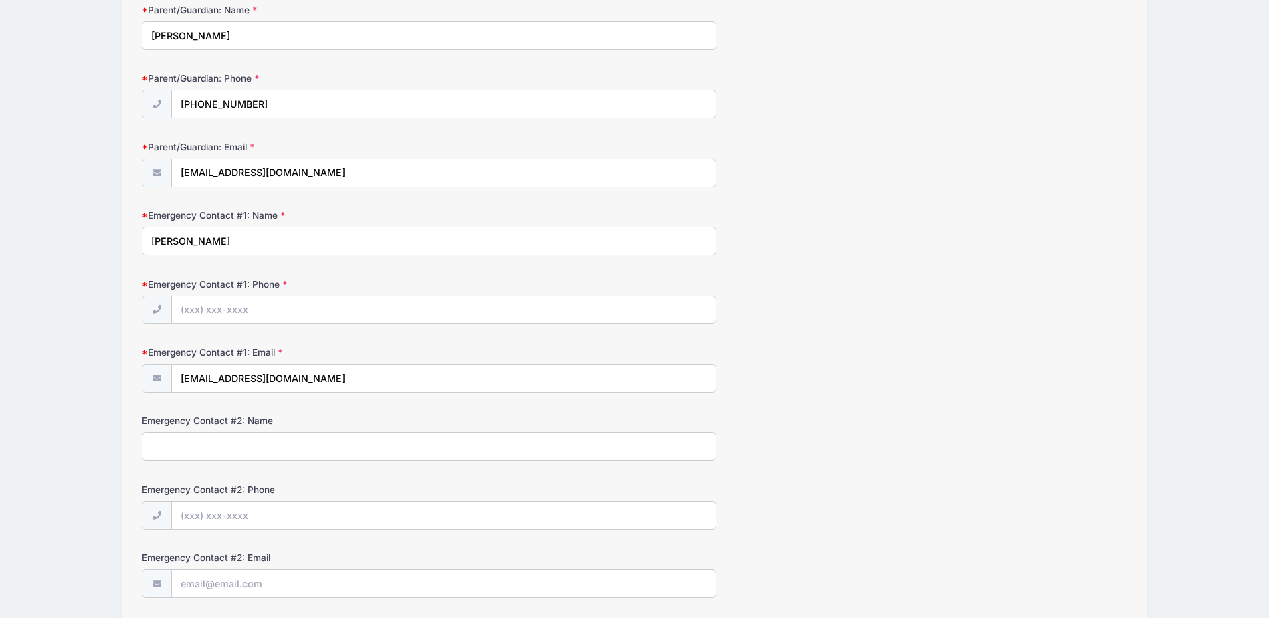
scroll to position [870, 0]
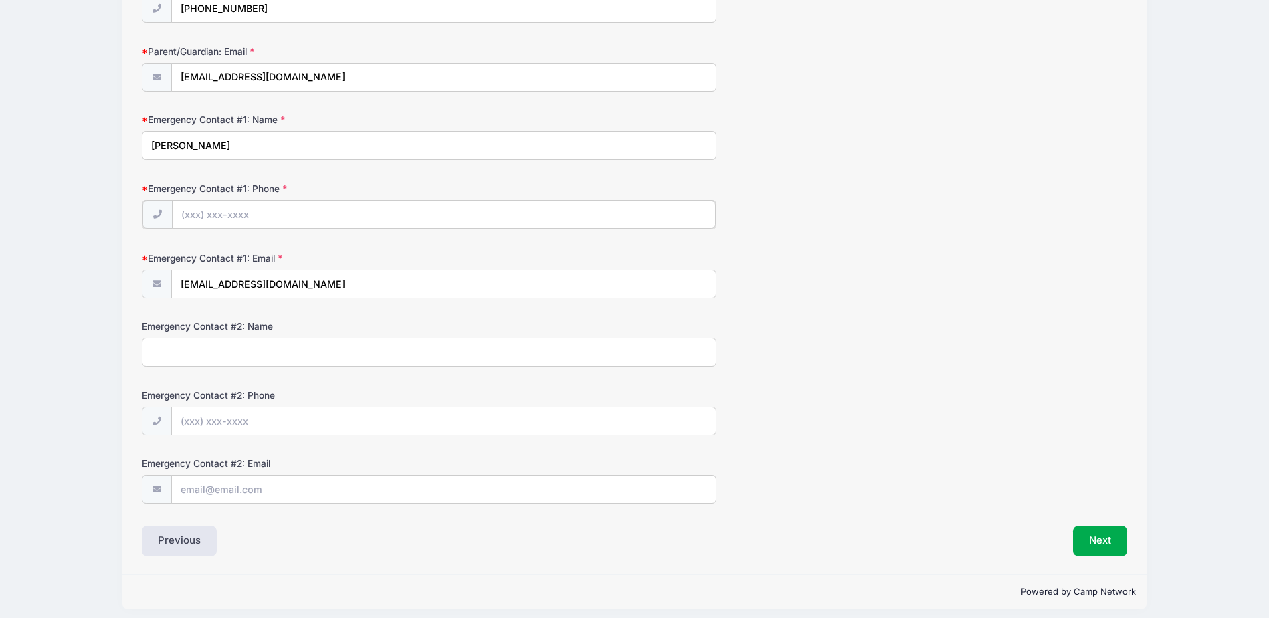
click at [192, 213] on input "Emergency Contact #1: Phone" at bounding box center [444, 215] width 544 height 29
type input "(610) 716-7061"
click at [854, 330] on div "Emergency Contact #2: Name" at bounding box center [634, 341] width 985 height 47
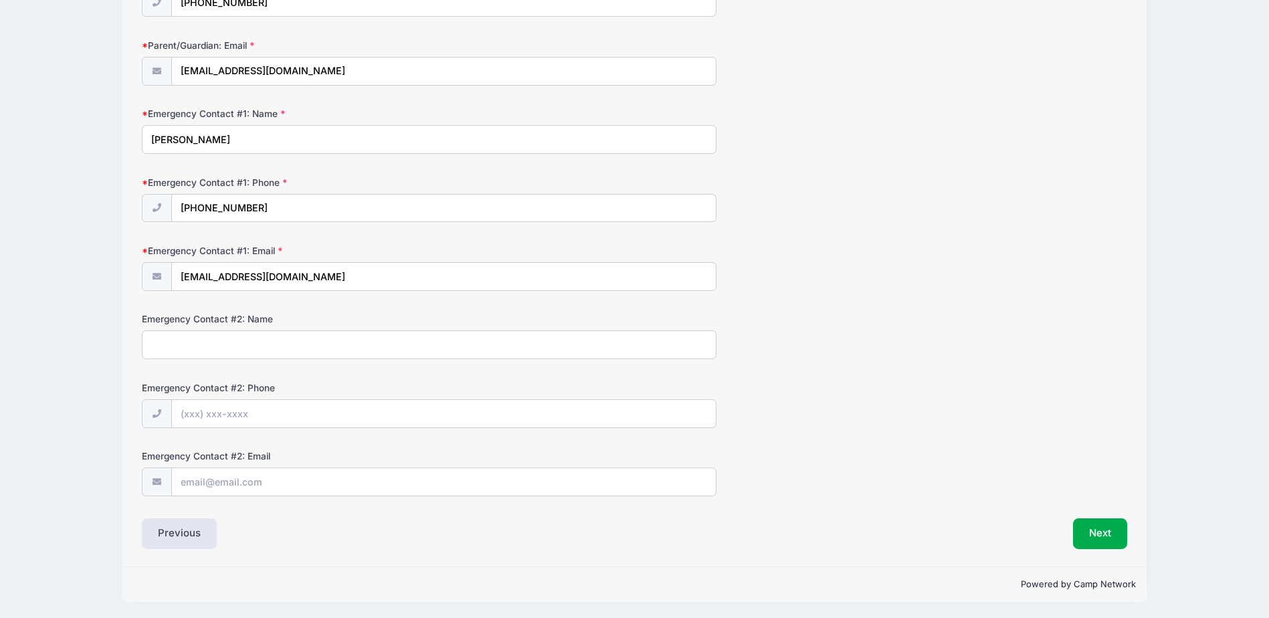
scroll to position [877, 0]
click at [1085, 524] on button "Next" at bounding box center [1100, 532] width 54 height 31
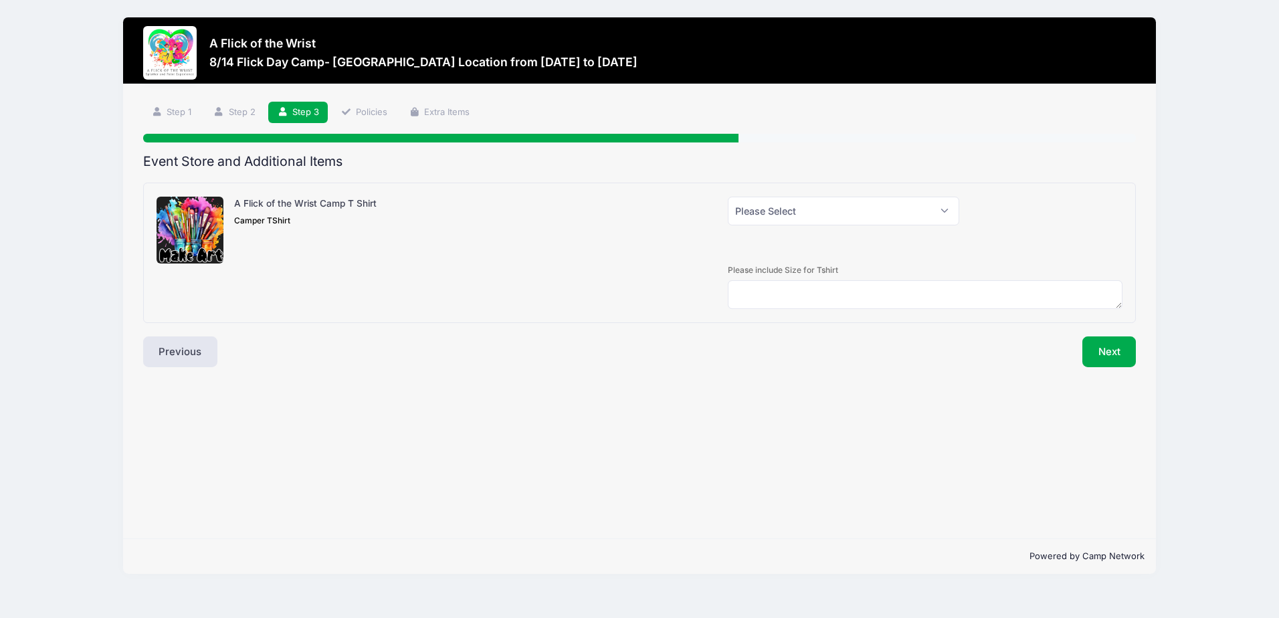
scroll to position [0, 0]
click at [938, 206] on select "Please Select Yes (+$28.00) No" at bounding box center [843, 211] width 231 height 29
select select "0"
click at [728, 197] on select "Please Select Yes (+$28.00) No" at bounding box center [843, 211] width 231 height 29
click at [1133, 344] on button "Next" at bounding box center [1109, 351] width 54 height 31
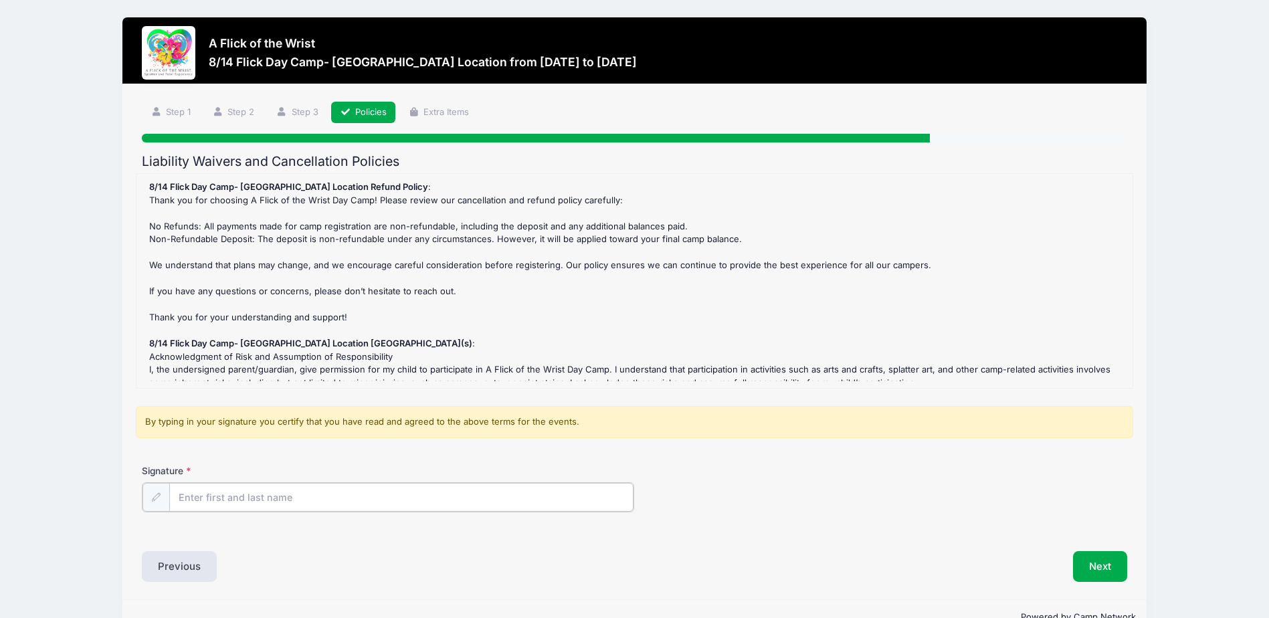
click at [240, 508] on input "Signature" at bounding box center [401, 497] width 464 height 29
type input "Jaclyn Vincenzini"
click at [1102, 577] on button "Next" at bounding box center [1100, 565] width 54 height 31
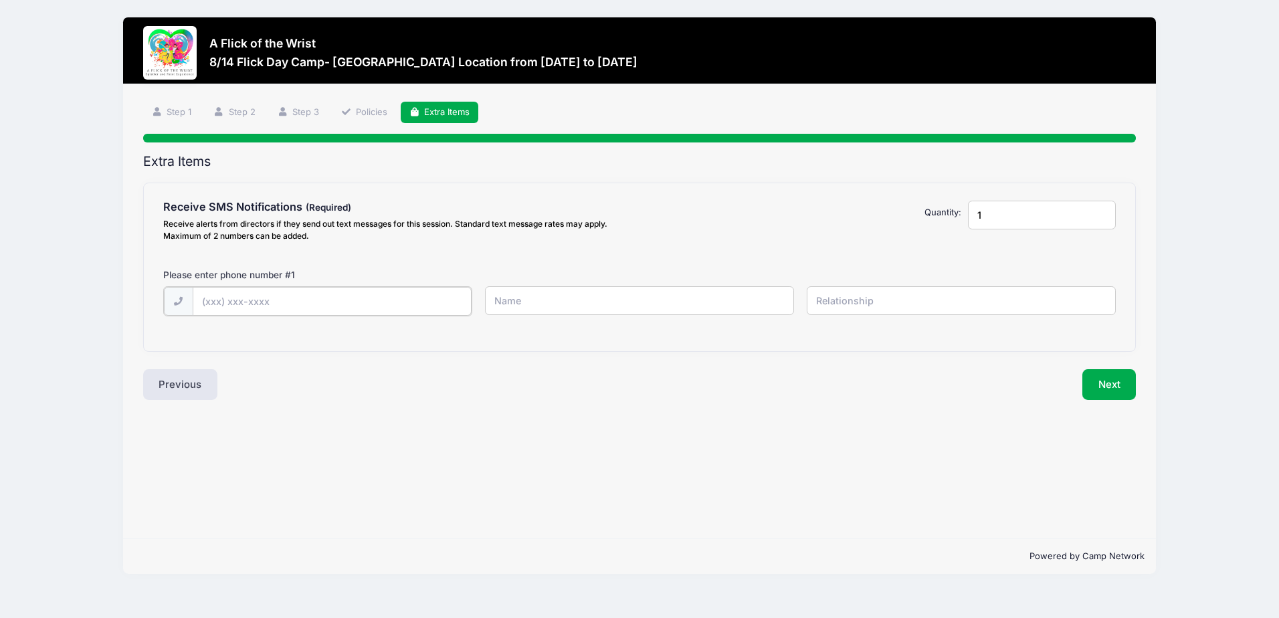
click at [0, 0] on input "text" at bounding box center [0, 0] width 0 height 0
click at [1098, 382] on button "Next" at bounding box center [1109, 383] width 54 height 31
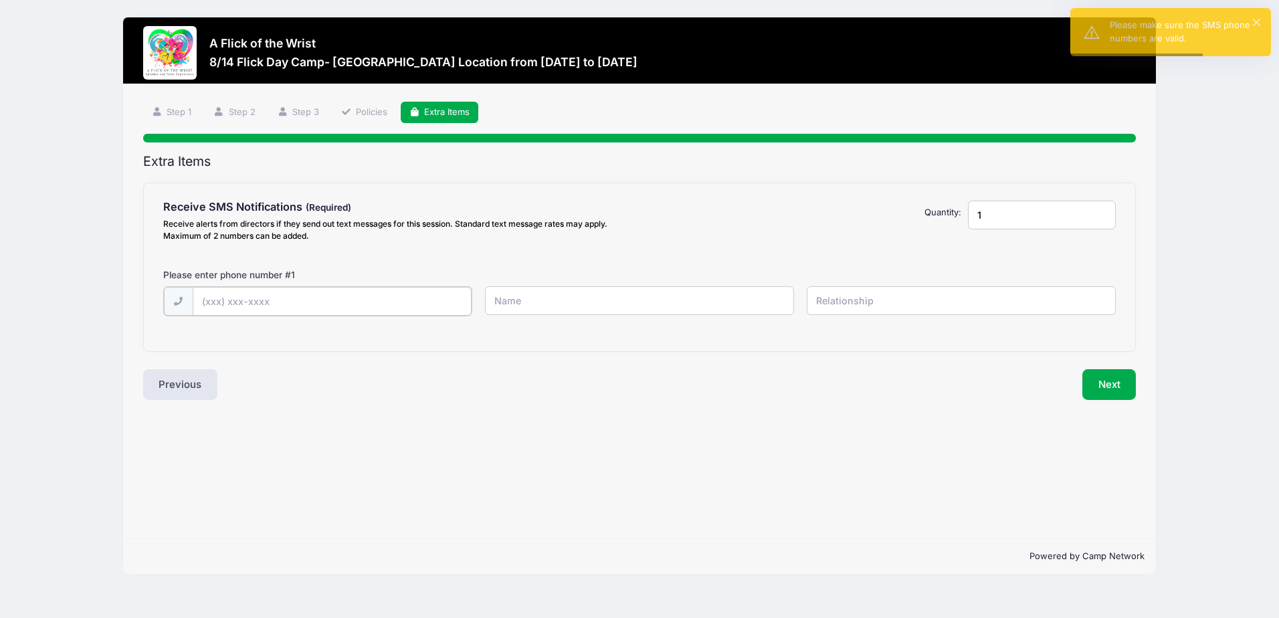
drag, startPoint x: 200, startPoint y: 304, endPoint x: 207, endPoint y: 302, distance: 7.6
click at [0, 0] on input "text" at bounding box center [0, 0] width 0 height 0
type input "(610) 585-9193"
type input "Jackie"
type input "Mom"
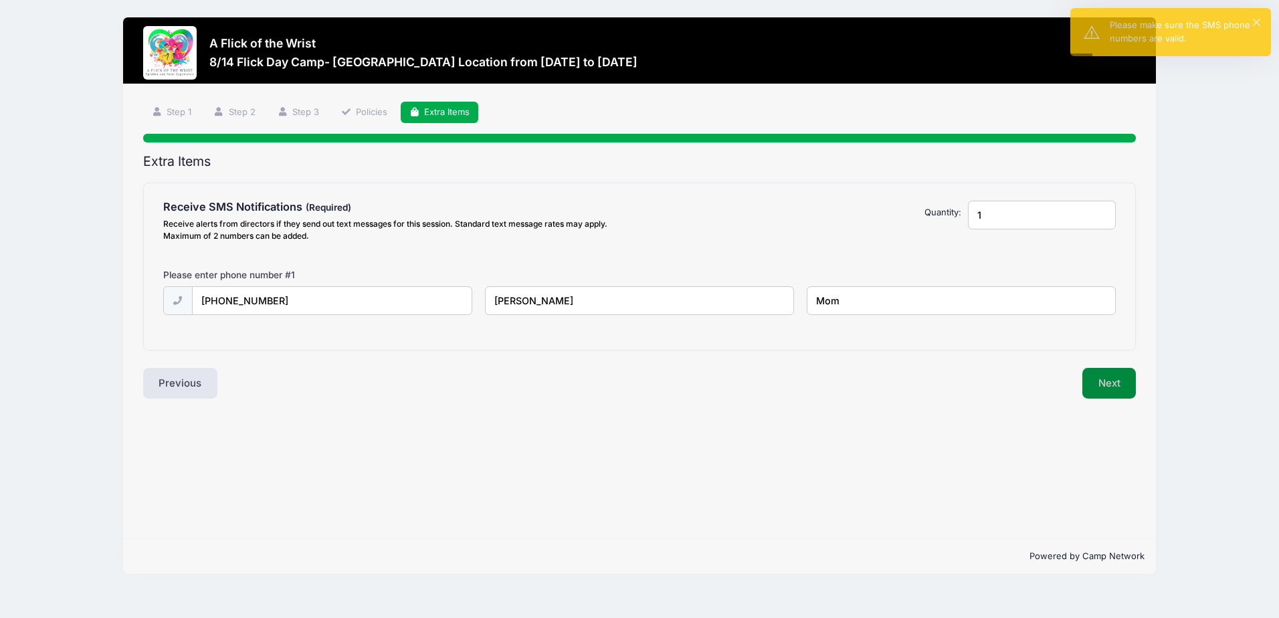
click at [1119, 398] on button "Next" at bounding box center [1109, 383] width 54 height 31
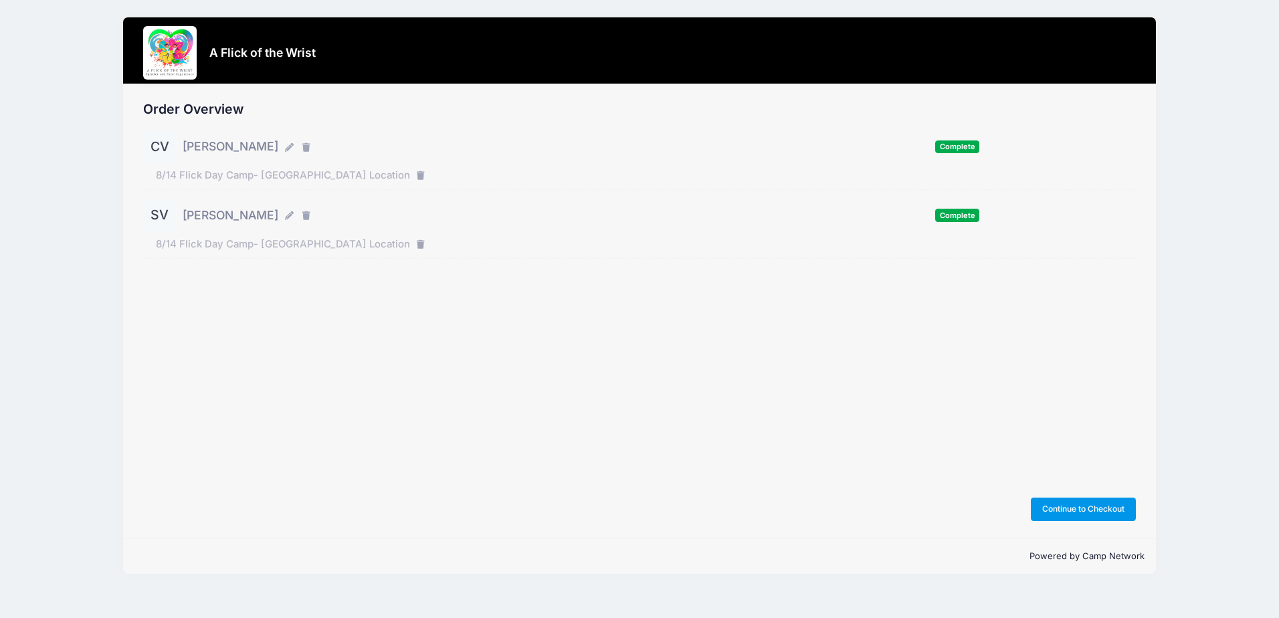
click at [1114, 504] on button "Continue to Checkout" at bounding box center [1084, 509] width 106 height 23
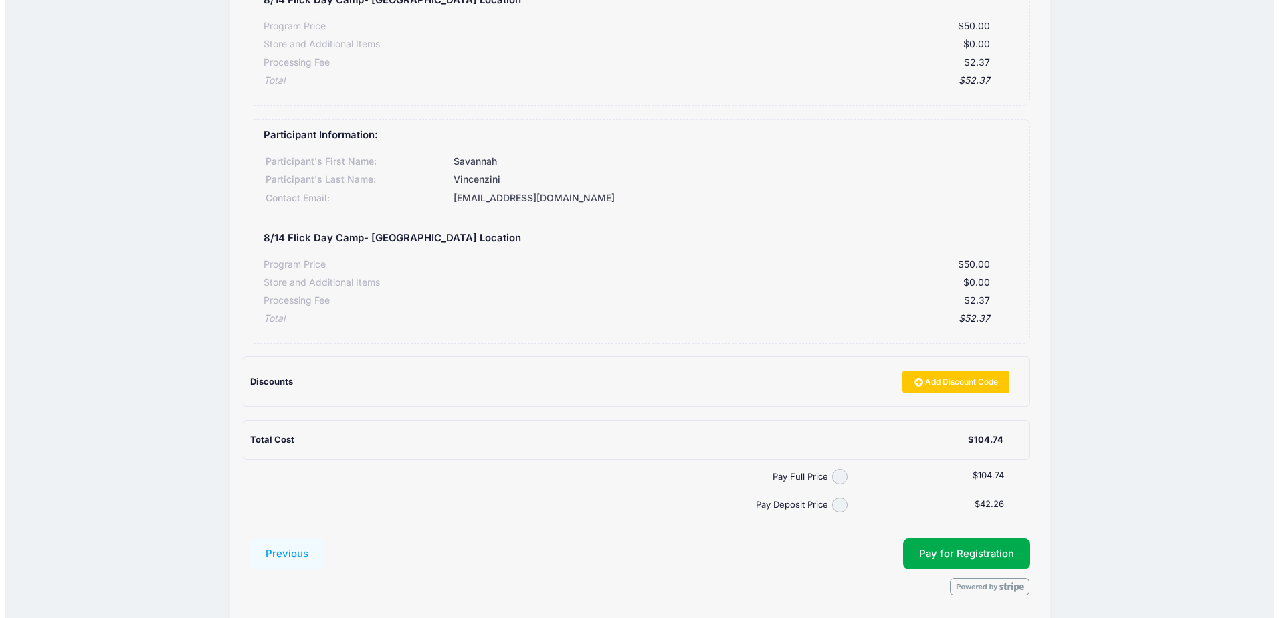
scroll to position [295, 0]
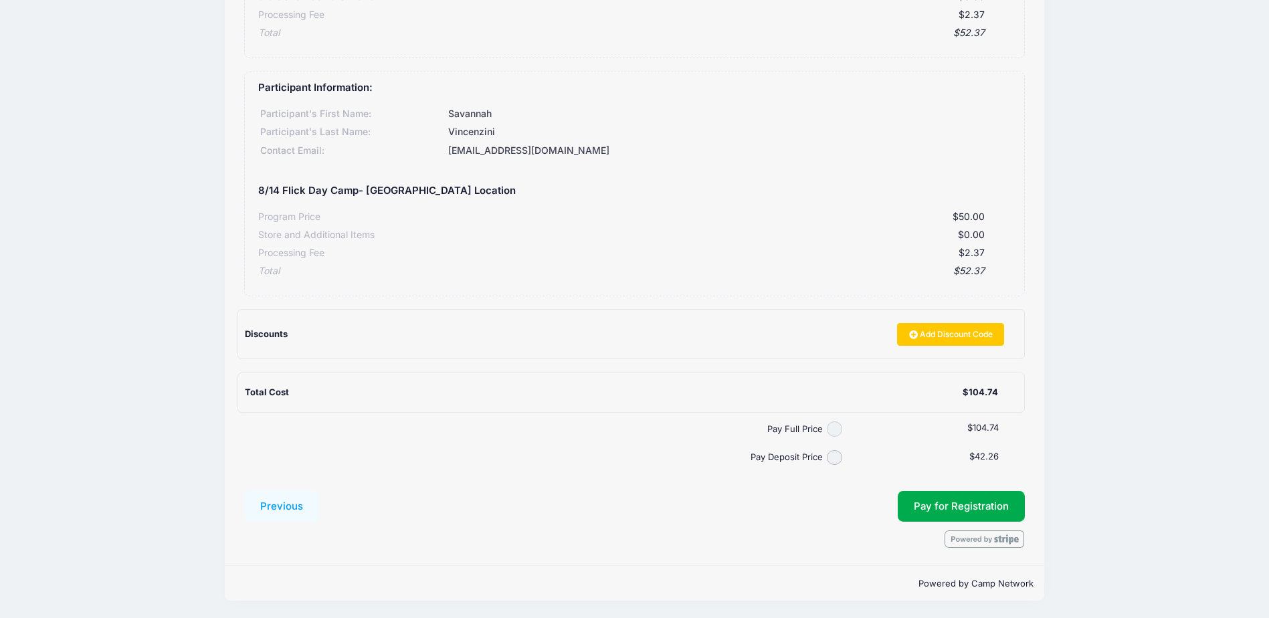
click at [834, 437] on input "Pay Full Price" at bounding box center [834, 428] width 15 height 15
radio input "true"
click at [972, 506] on span "Pay for Registration" at bounding box center [961, 506] width 95 height 12
